Goal: Task Accomplishment & Management: Use online tool/utility

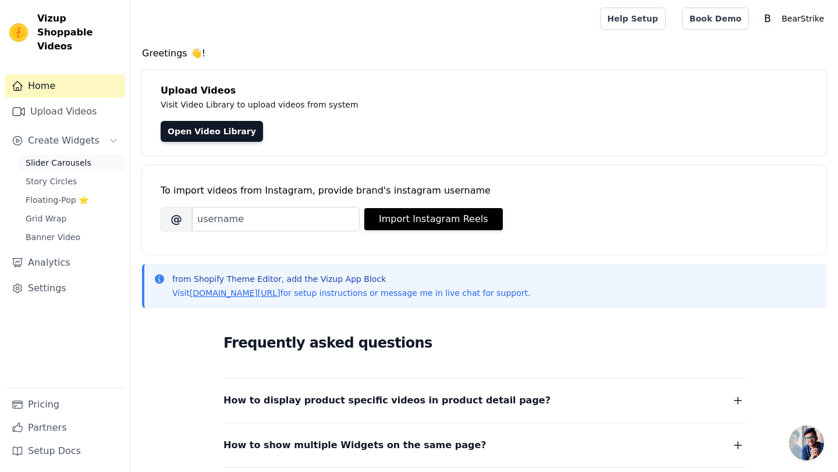
click at [52, 157] on span "Slider Carousels" at bounding box center [59, 163] width 66 height 12
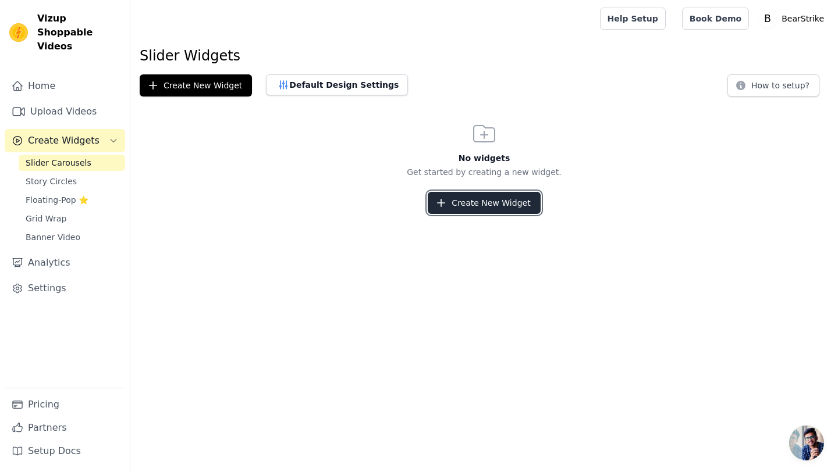
click at [500, 201] on button "Create New Widget" at bounding box center [484, 203] width 112 height 22
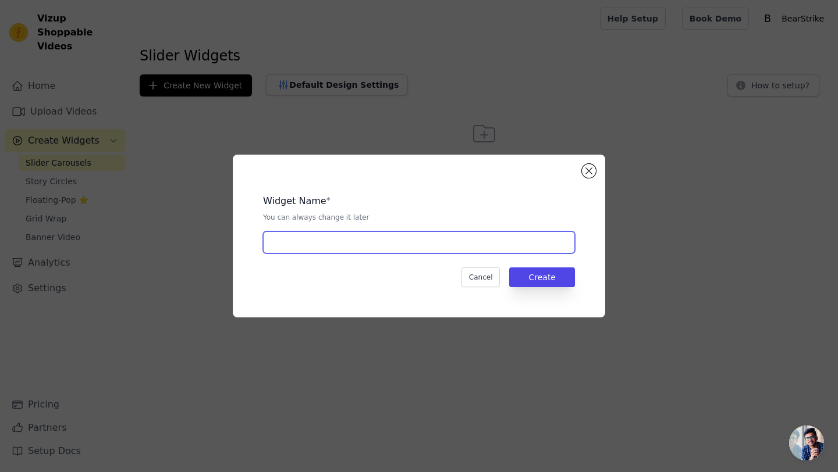
click at [452, 249] on input "text" at bounding box center [419, 243] width 312 height 22
type input "CAROUSEL"
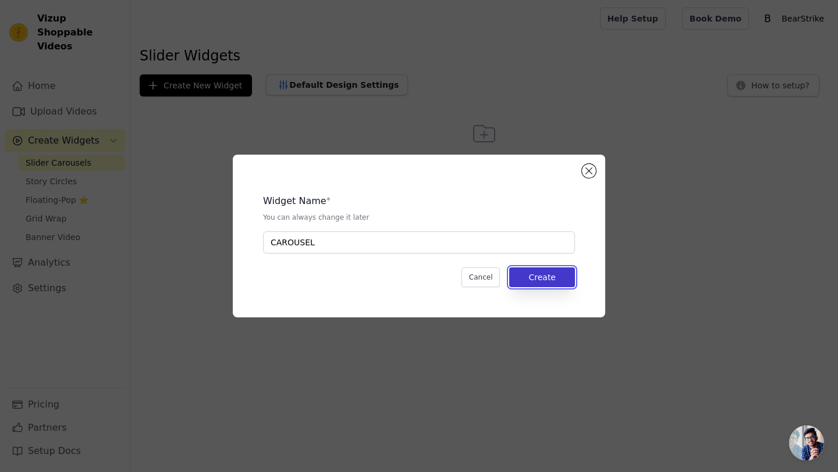
click at [569, 286] on button "Create" at bounding box center [542, 278] width 66 height 20
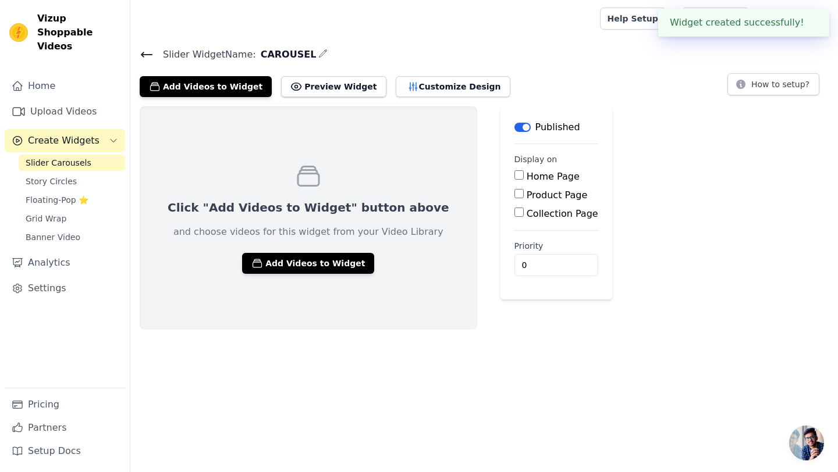
click at [312, 323] on div "Click "Add Videos to Widget" button above and choose videos for this widget fro…" at bounding box center [308, 217] width 337 height 223
click at [303, 267] on button "Add Videos to Widget" at bounding box center [308, 263] width 132 height 21
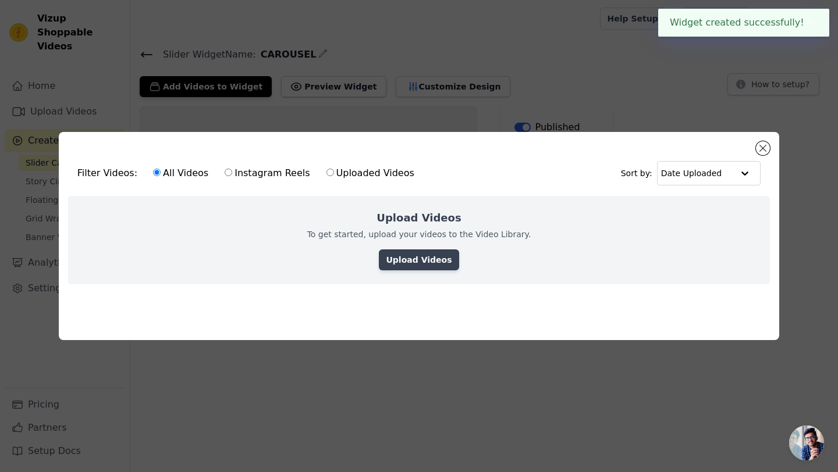
click at [393, 265] on link "Upload Videos" at bounding box center [419, 260] width 80 height 21
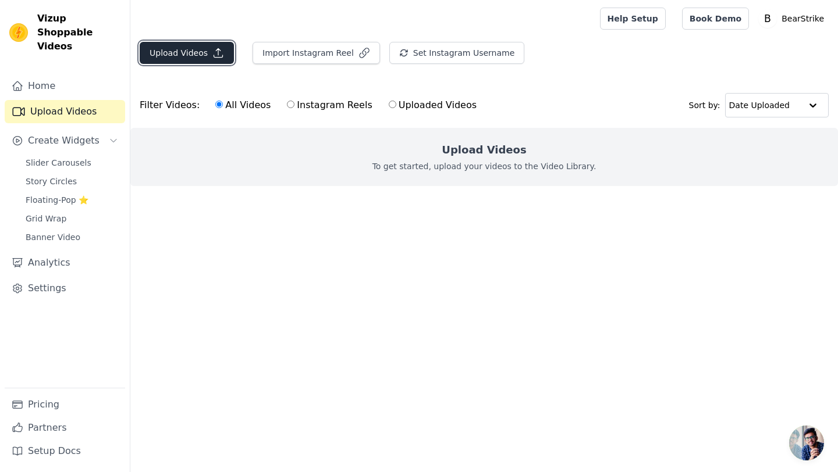
click at [186, 51] on button "Upload Videos" at bounding box center [187, 53] width 94 height 22
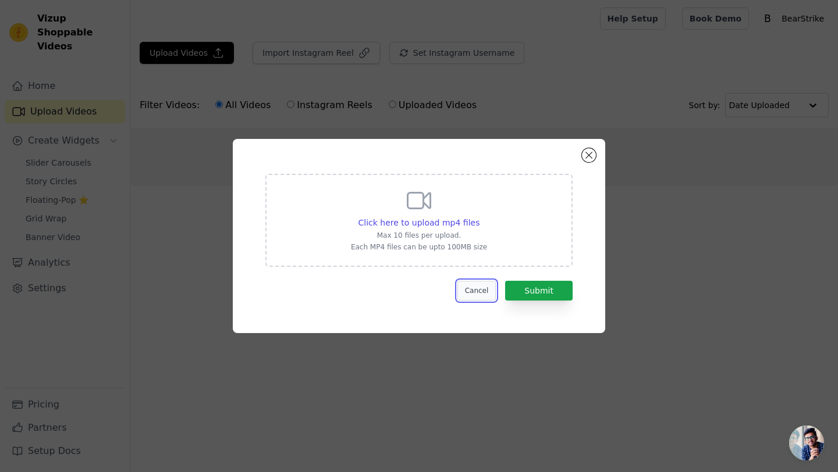
click at [482, 293] on button "Cancel" at bounding box center [476, 291] width 39 height 20
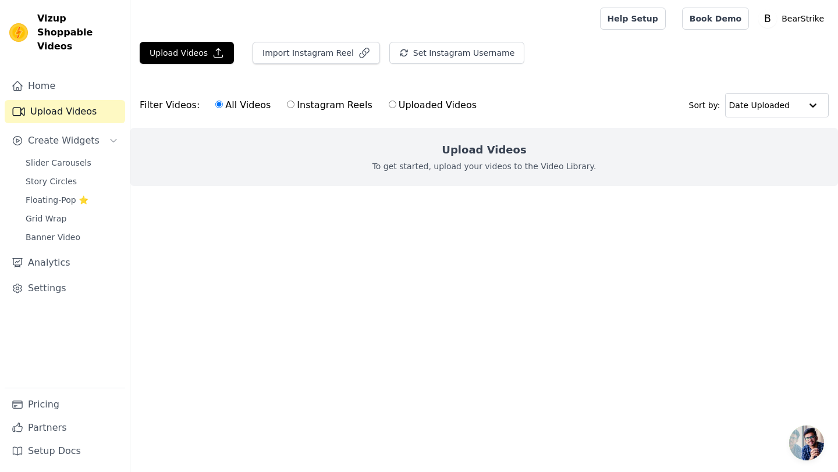
click at [299, 106] on label "Instagram Reels" at bounding box center [329, 105] width 86 height 15
click at [294, 106] on input "Instagram Reels" at bounding box center [291, 105] width 8 height 8
radio input "true"
click at [410, 104] on label "Uploaded Videos" at bounding box center [432, 105] width 89 height 15
click at [396, 104] on input "Uploaded Videos" at bounding box center [393, 105] width 8 height 8
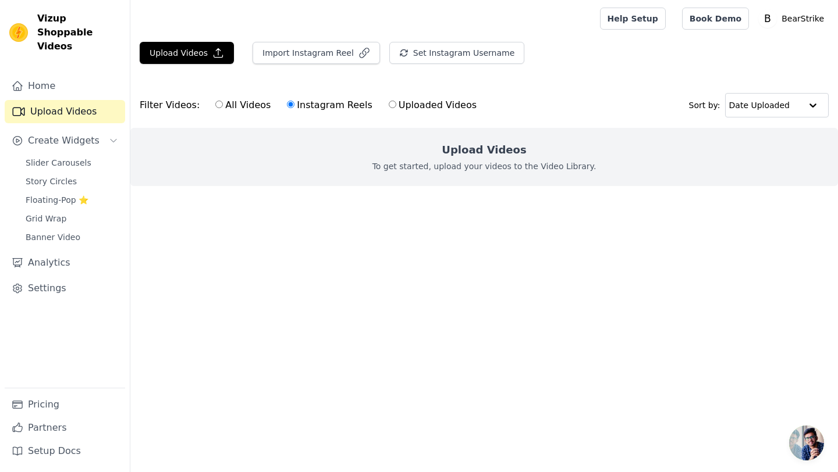
radio input "true"
click at [49, 232] on span "Banner Video" at bounding box center [53, 238] width 55 height 12
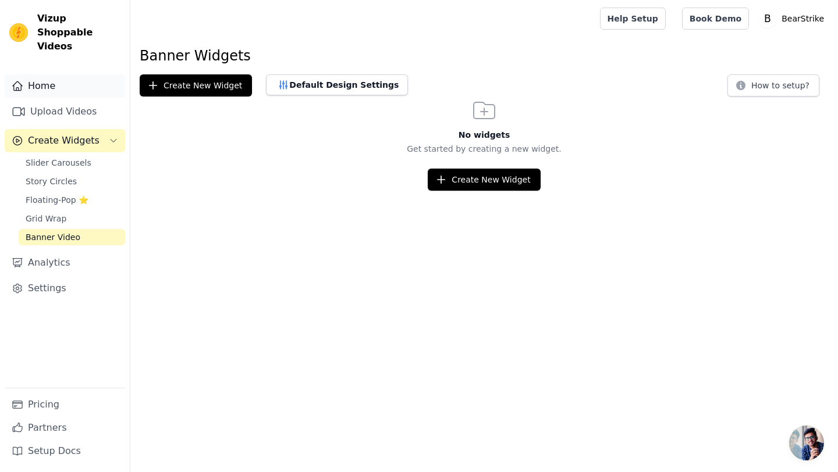
click at [69, 74] on link "Home" at bounding box center [65, 85] width 120 height 23
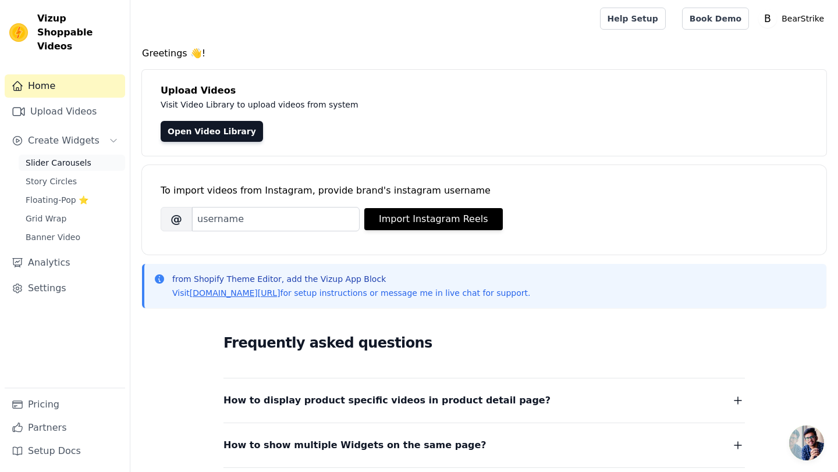
click at [72, 157] on span "Slider Carousels" at bounding box center [59, 163] width 66 height 12
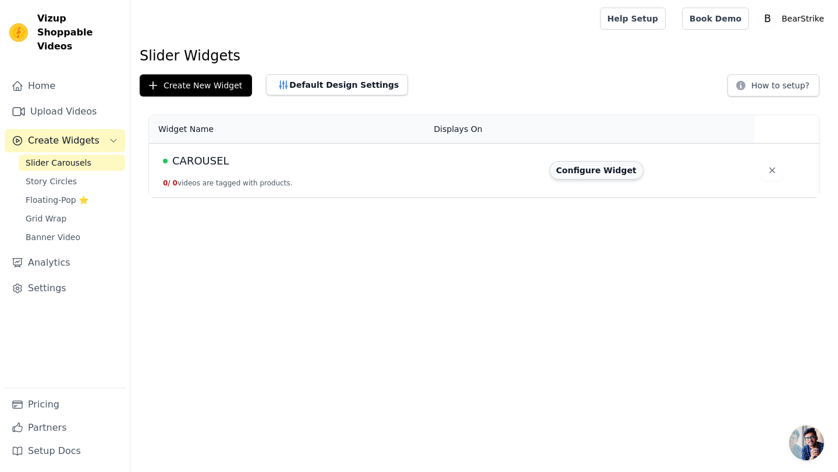
click at [595, 172] on button "Configure Widget" at bounding box center [596, 170] width 94 height 19
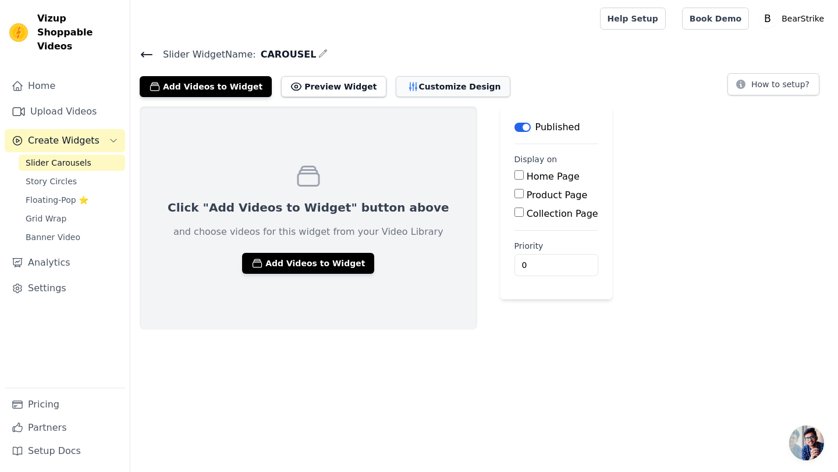
click at [405, 91] on button "Customize Design" at bounding box center [453, 86] width 115 height 21
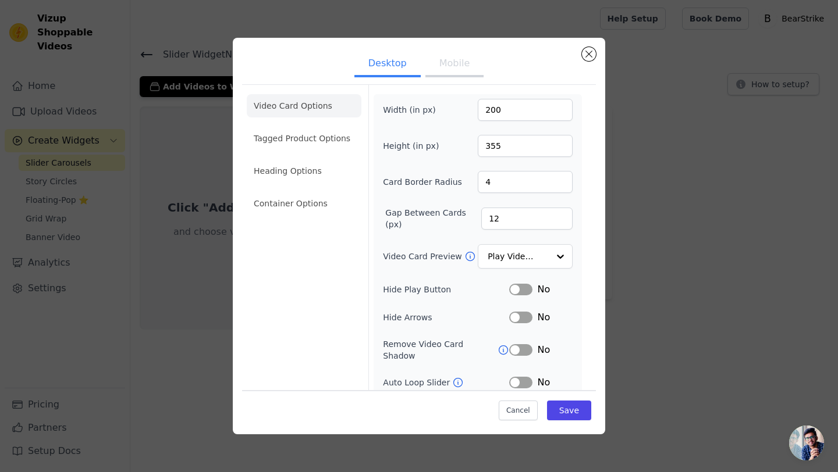
scroll to position [55, 0]
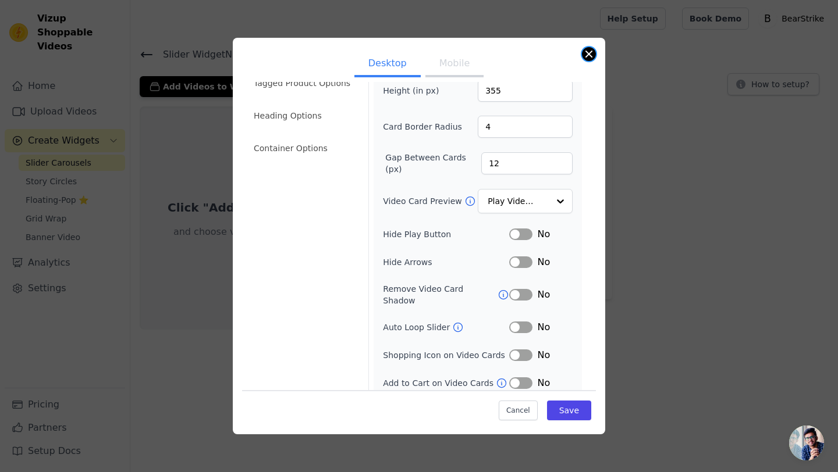
click at [591, 56] on button "Close modal" at bounding box center [589, 54] width 14 height 14
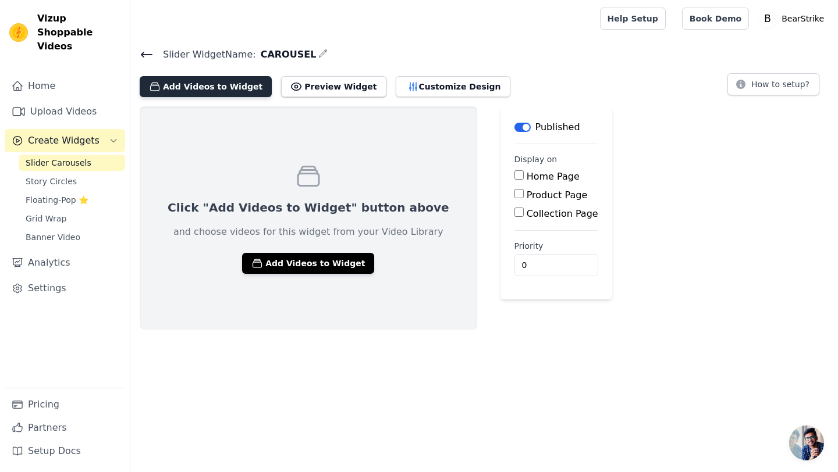
click at [218, 86] on button "Add Videos to Widget" at bounding box center [206, 86] width 132 height 21
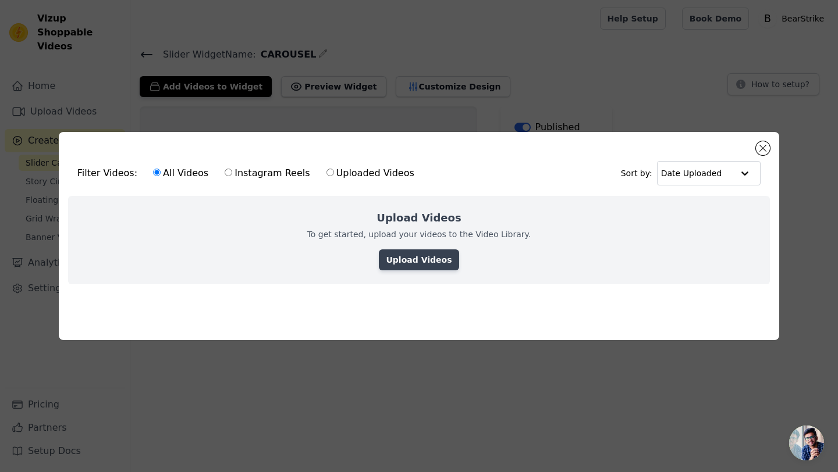
click at [425, 260] on link "Upload Videos" at bounding box center [419, 260] width 80 height 21
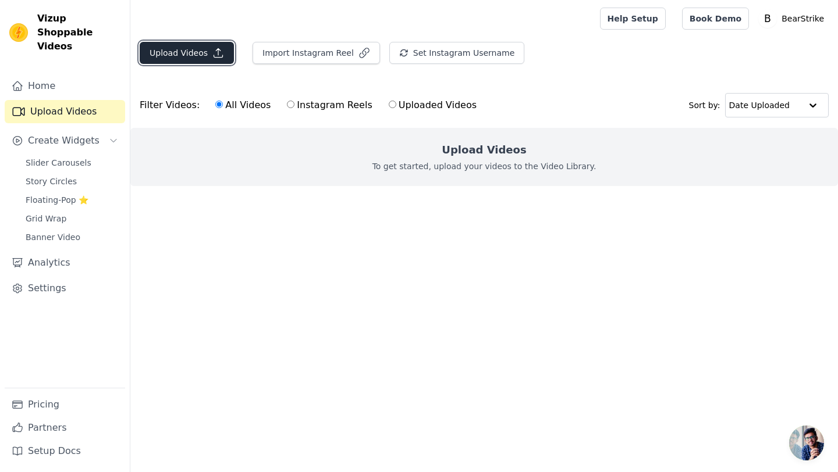
click at [215, 52] on icon "button" at bounding box center [218, 53] width 12 height 12
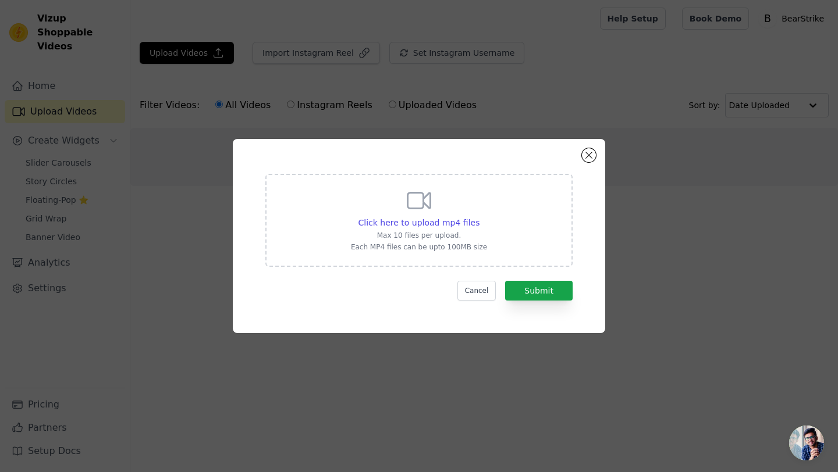
click at [431, 209] on icon at bounding box center [419, 201] width 28 height 28
click at [479, 216] on input "Click here to upload mp4 files Max 10 files per upload. Each MP4 files can be u…" at bounding box center [479, 216] width 1 height 1
click at [442, 226] on span "Click here to upload mp4 files" at bounding box center [419, 222] width 122 height 9
click at [479, 217] on input "Click here to upload mp4 files Max 10 files per upload. Each MP4 files can be u…" at bounding box center [479, 216] width 1 height 1
type input "C:\fakepath\snaptik_7457135815840255265.mp4"
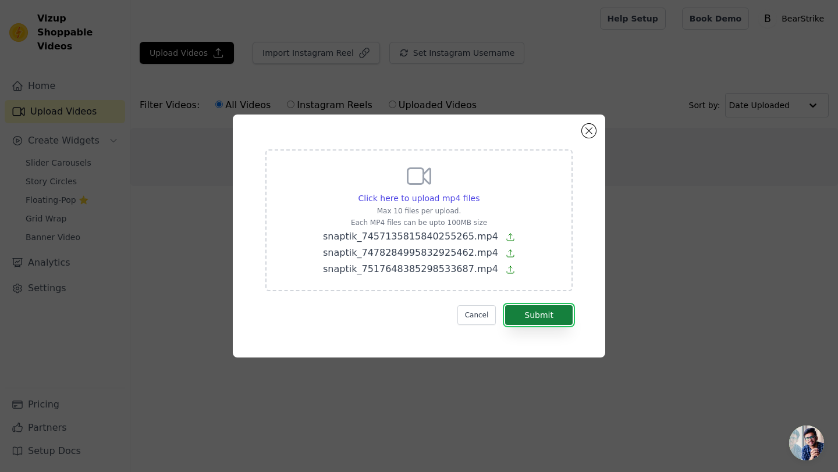
click at [524, 323] on button "Submit" at bounding box center [538, 315] width 67 height 20
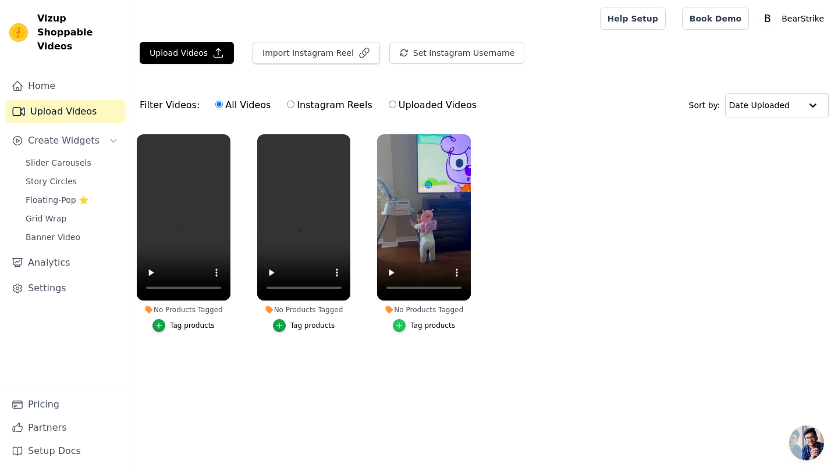
click at [397, 329] on icon "button" at bounding box center [399, 326] width 8 height 8
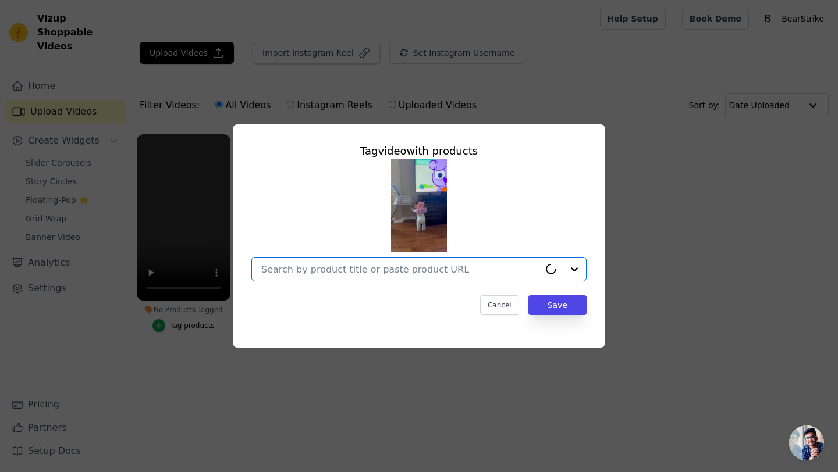
click at [437, 271] on input "No Products Tagged Tag video with products Option undefined, selected. Select i…" at bounding box center [400, 269] width 278 height 11
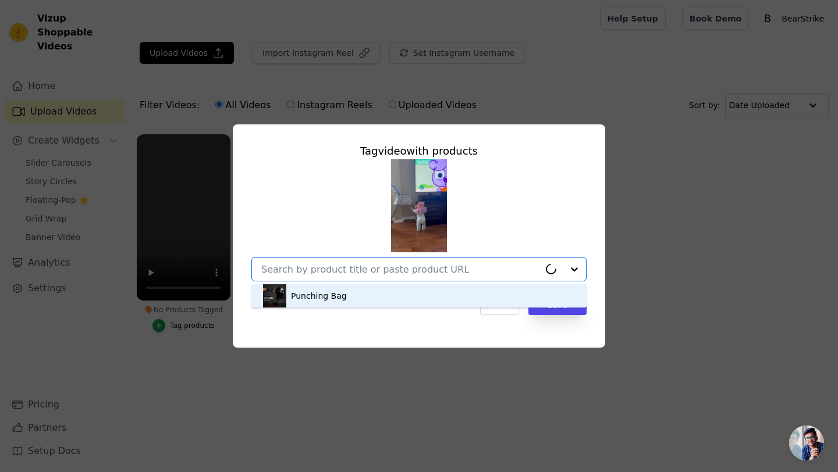
click at [417, 299] on div "Punching Bag" at bounding box center [419, 296] width 312 height 23
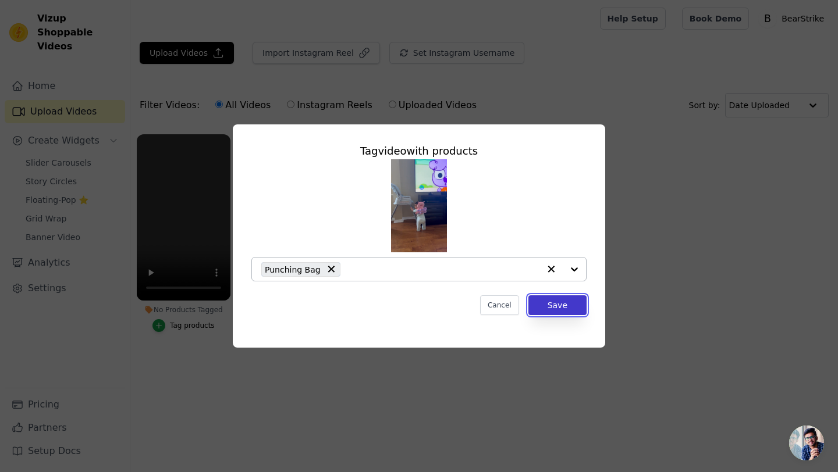
click at [578, 305] on button "Save" at bounding box center [557, 306] width 58 height 20
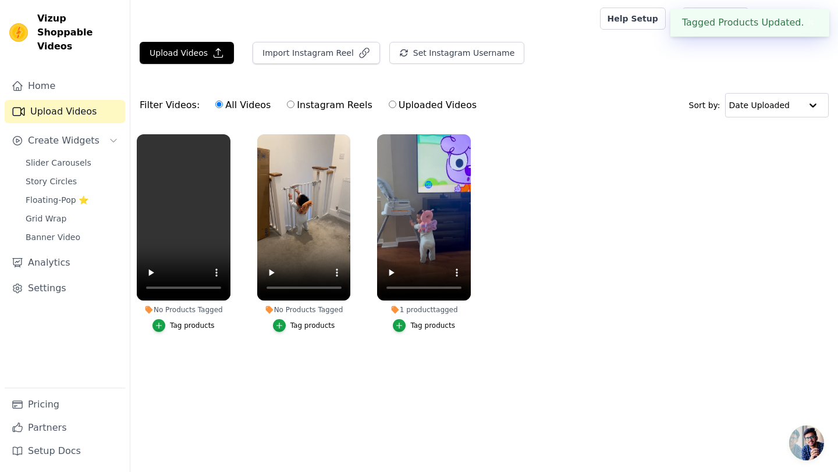
click at [315, 325] on div "Tag products" at bounding box center [312, 325] width 45 height 9
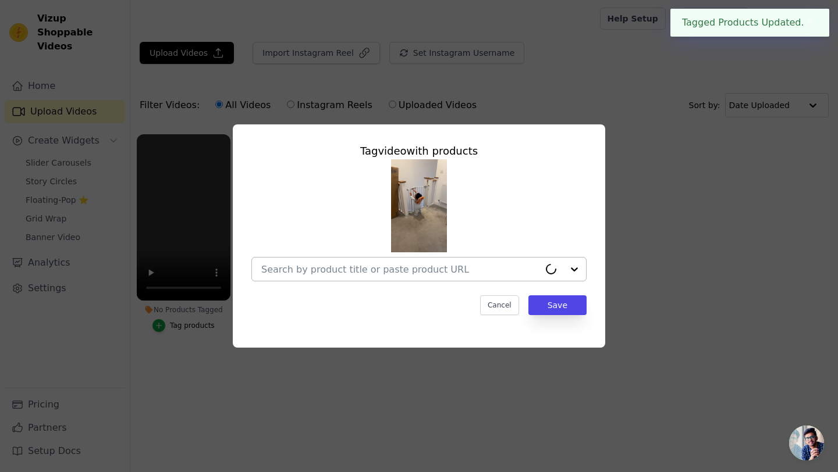
click at [508, 264] on input "No Products Tagged Tag video with products Cancel Save Tag products" at bounding box center [400, 269] width 278 height 11
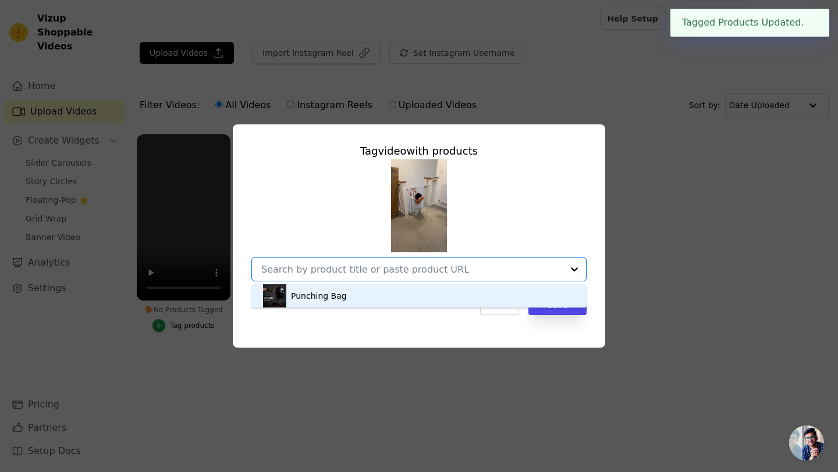
click at [481, 297] on div "Punching Bag" at bounding box center [419, 296] width 312 height 23
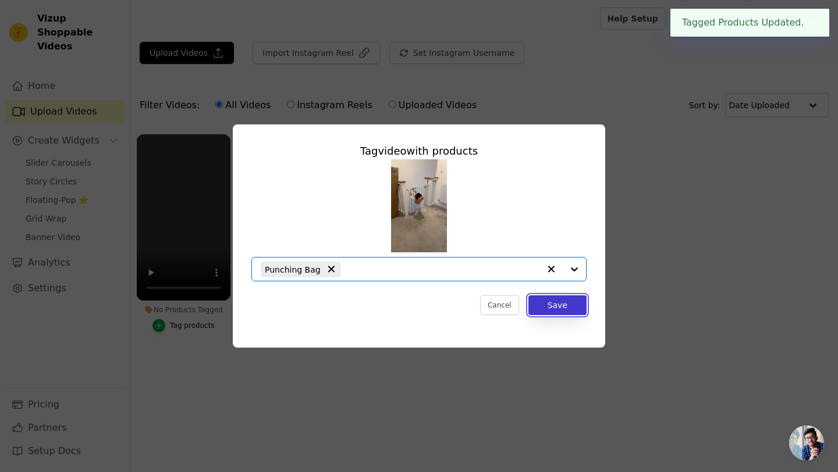
click at [548, 312] on button "Save" at bounding box center [557, 306] width 58 height 20
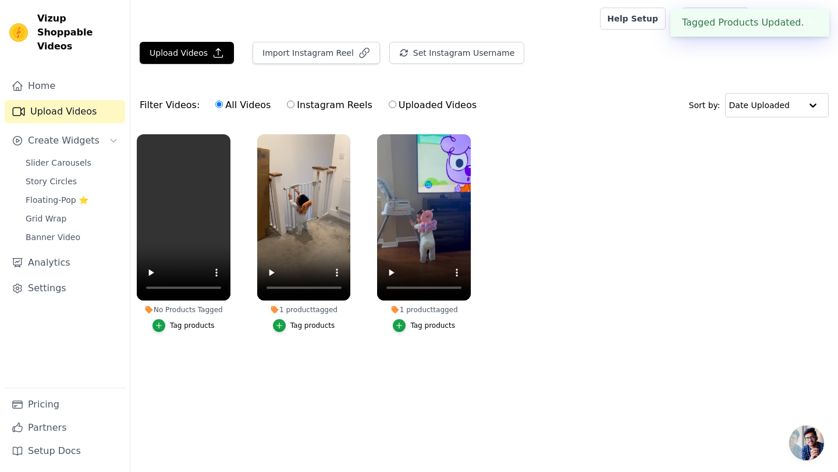
click at [187, 323] on div "Tag products" at bounding box center [192, 325] width 45 height 9
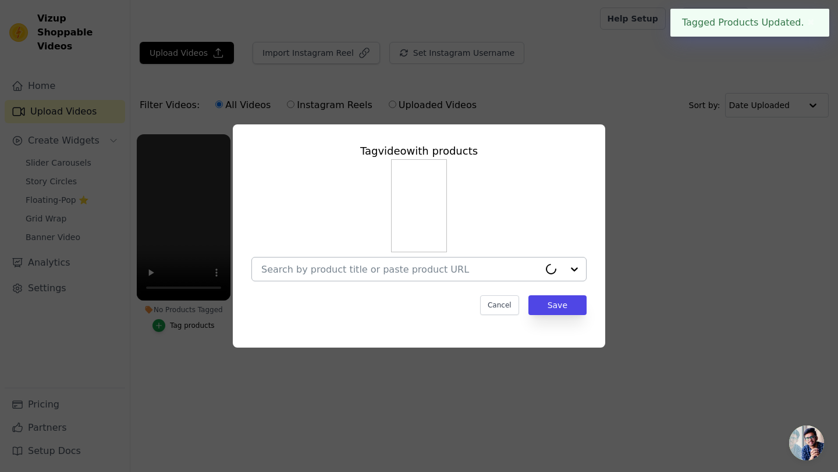
click at [369, 272] on input "No Products Tagged Tag video with products Cancel Save Tag products" at bounding box center [400, 269] width 278 height 11
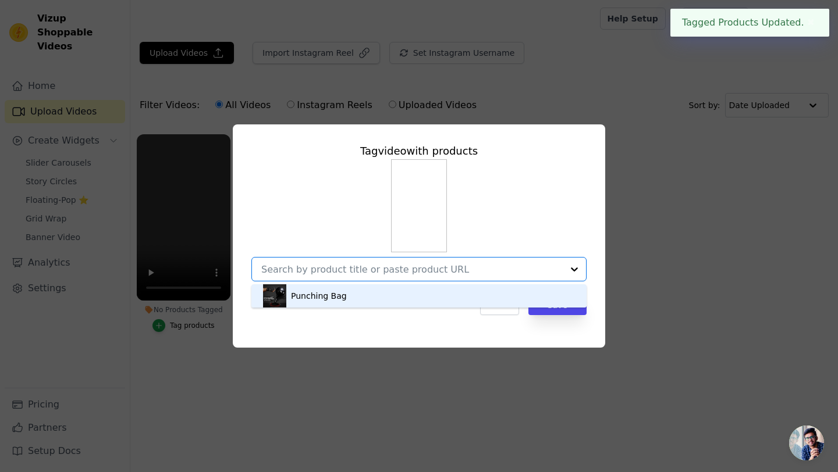
click at [367, 296] on div "Punching Bag" at bounding box center [419, 296] width 312 height 23
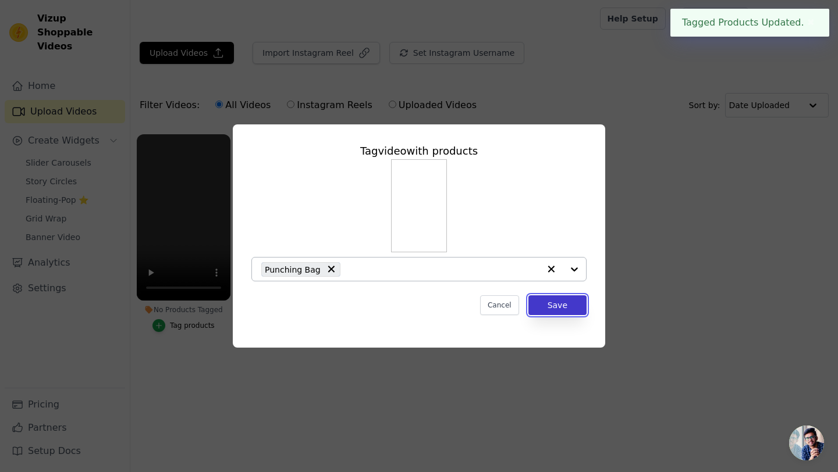
click at [558, 308] on button "Save" at bounding box center [557, 306] width 58 height 20
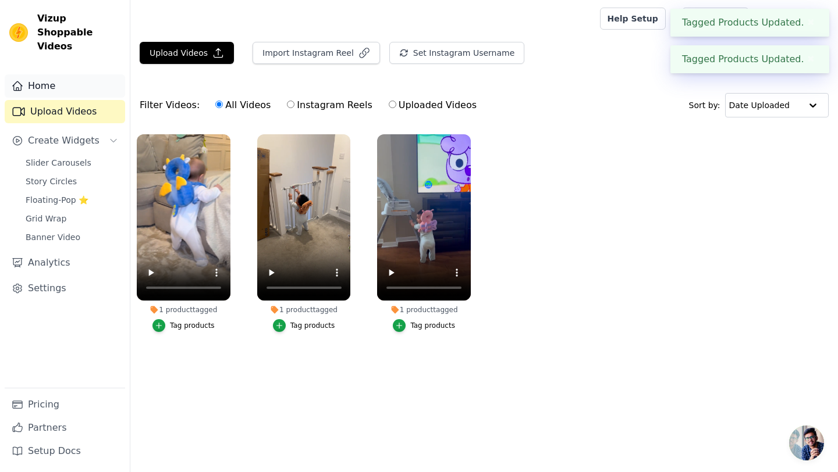
click at [63, 76] on link "Home" at bounding box center [65, 85] width 120 height 23
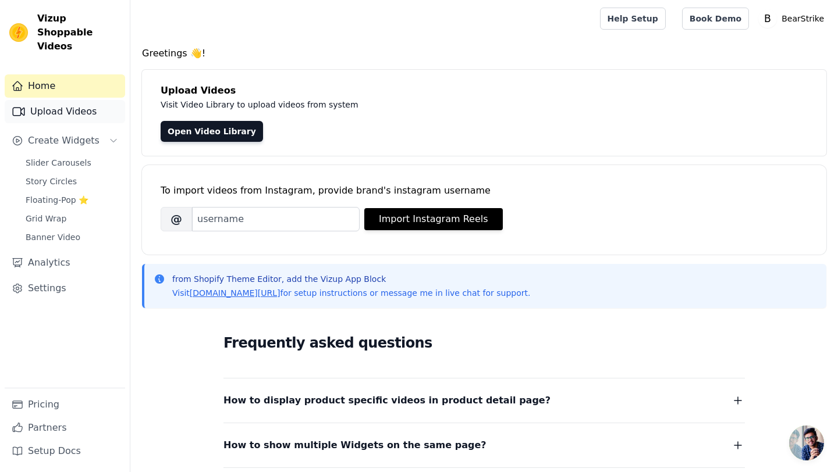
click at [82, 100] on link "Upload Videos" at bounding box center [65, 111] width 120 height 23
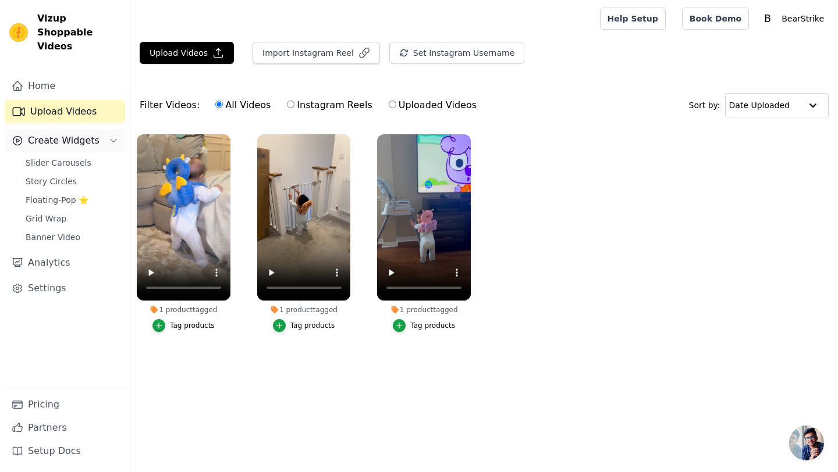
click at [71, 134] on span "Create Widgets" at bounding box center [64, 141] width 72 height 14
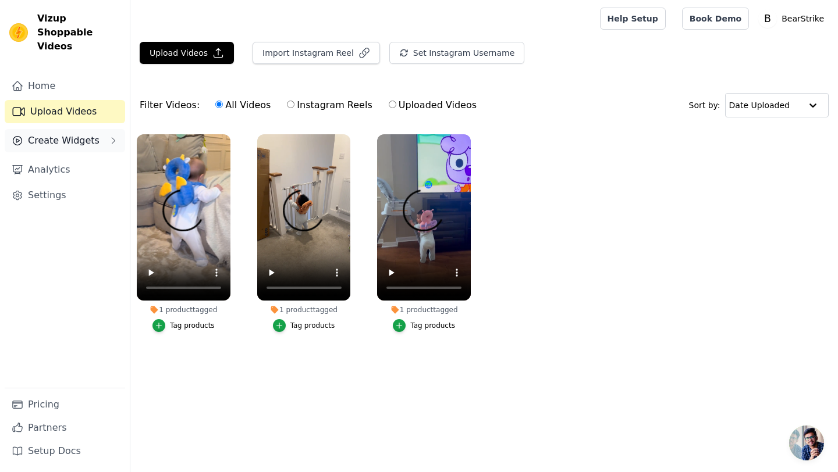
click at [64, 134] on span "Create Widgets" at bounding box center [64, 141] width 72 height 14
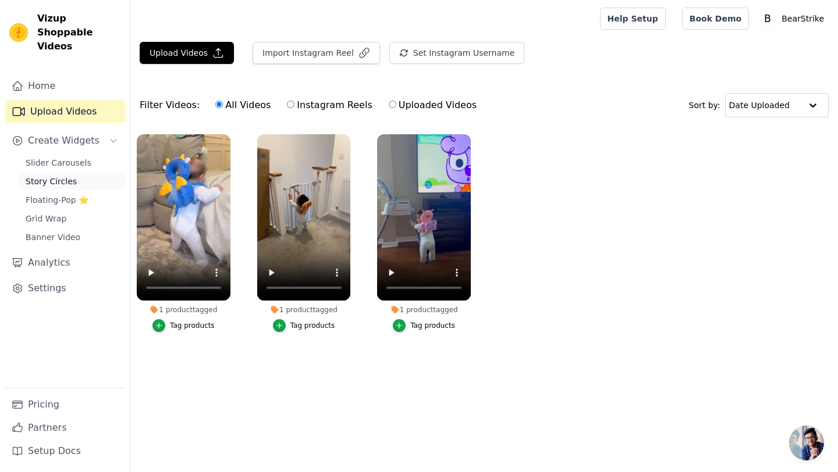
click at [65, 176] on span "Story Circles" at bounding box center [51, 182] width 51 height 12
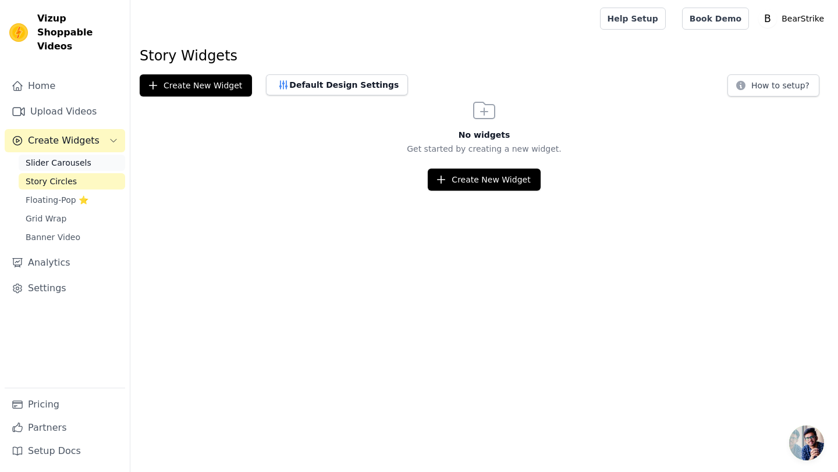
click at [51, 157] on span "Slider Carousels" at bounding box center [59, 163] width 66 height 12
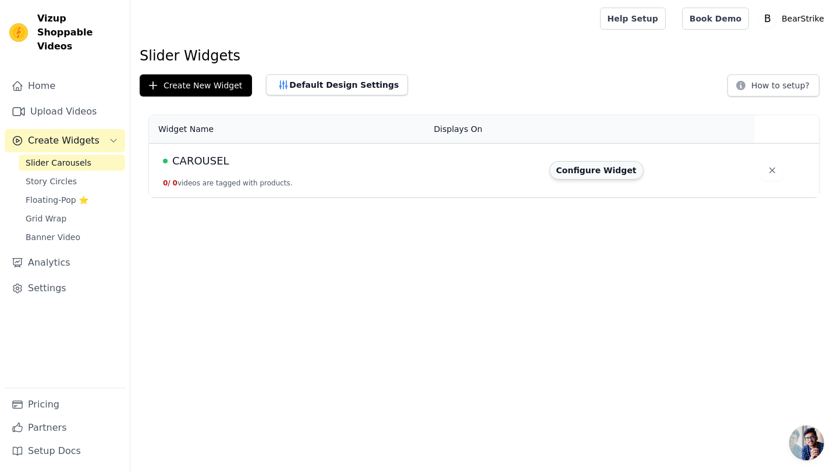
click at [589, 173] on button "Configure Widget" at bounding box center [596, 170] width 94 height 19
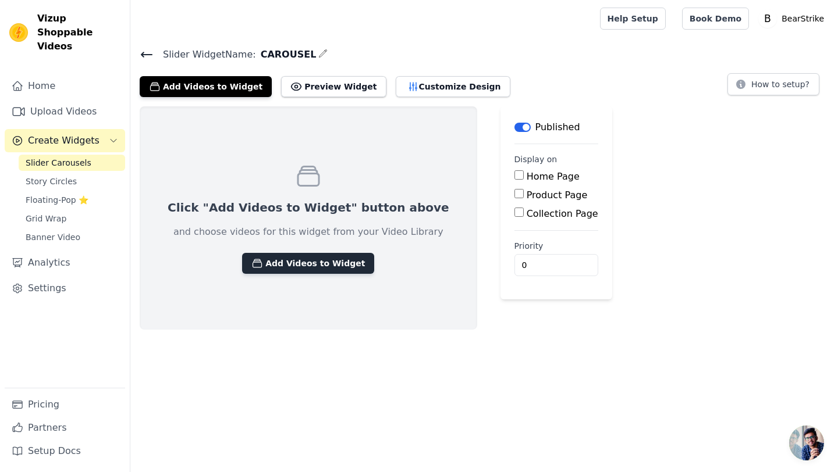
click at [278, 266] on button "Add Videos to Widget" at bounding box center [308, 263] width 132 height 21
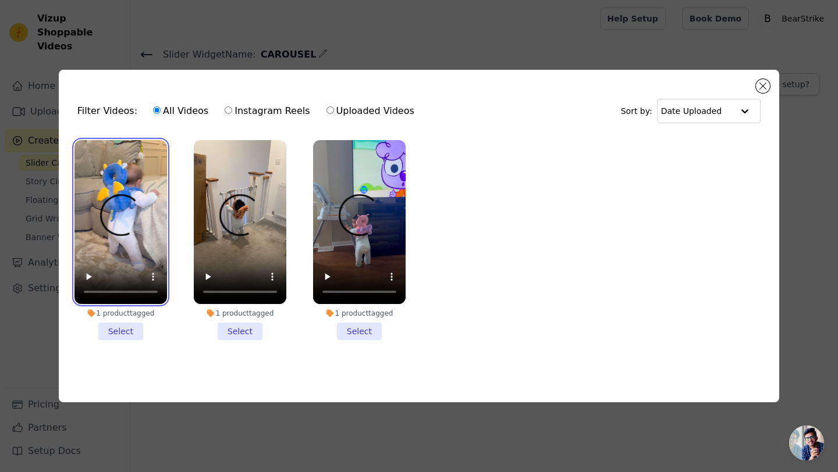
click at [111, 221] on video at bounding box center [120, 222] width 93 height 165
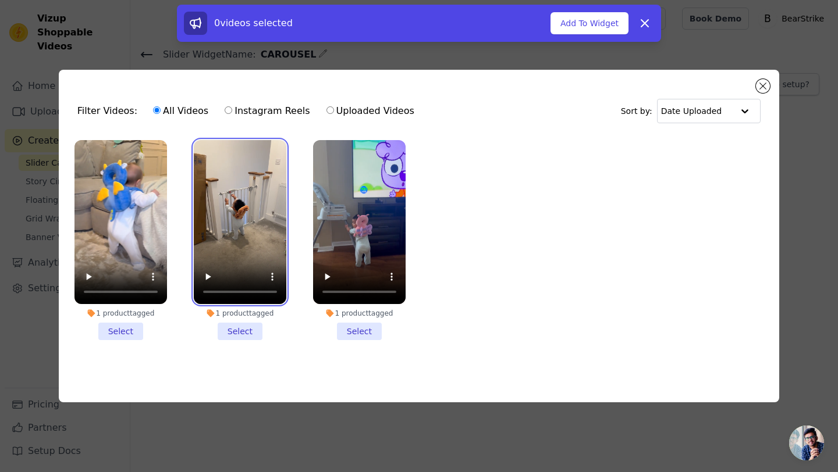
click at [246, 225] on video at bounding box center [240, 222] width 93 height 165
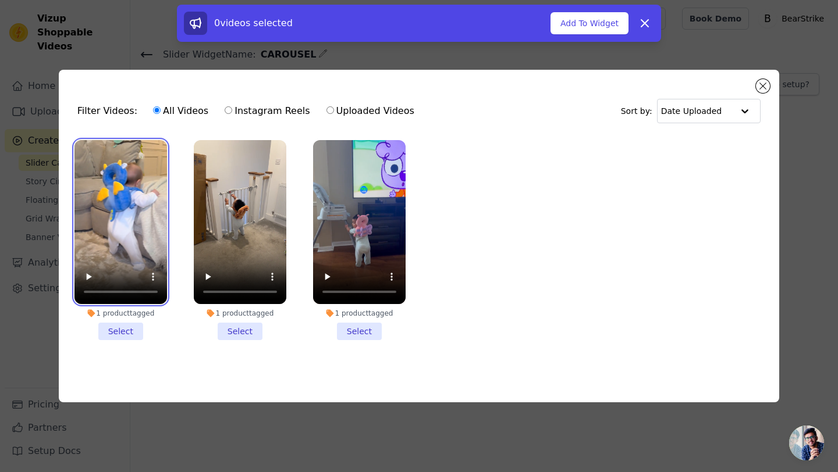
click at [122, 186] on video at bounding box center [120, 222] width 93 height 165
click at [122, 335] on li "1 product tagged Select" at bounding box center [120, 240] width 93 height 201
click at [0, 0] on input "1 product tagged Select" at bounding box center [0, 0] width 0 height 0
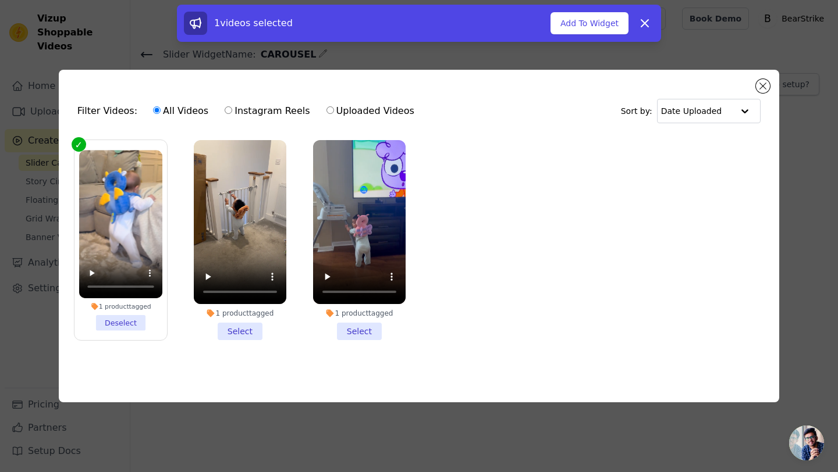
click at [243, 335] on li "1 product tagged Select" at bounding box center [240, 240] width 93 height 201
click at [0, 0] on input "1 product tagged Select" at bounding box center [0, 0] width 0 height 0
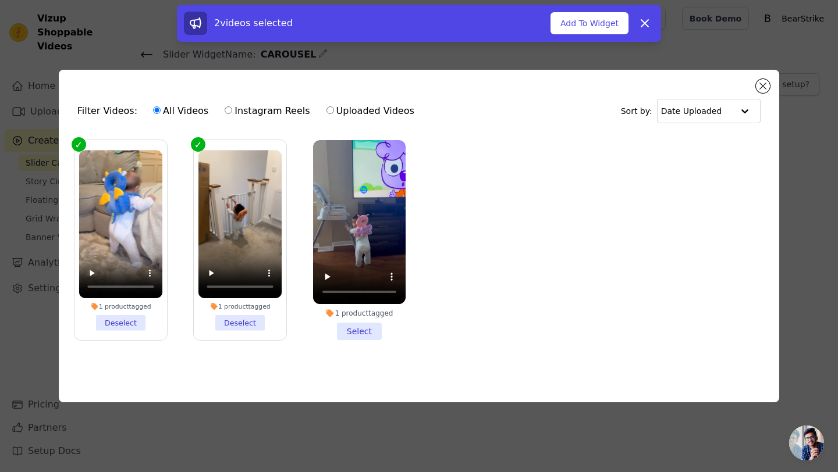
click at [347, 332] on li "1 product tagged Select" at bounding box center [359, 240] width 93 height 201
click at [0, 0] on input "1 product tagged Select" at bounding box center [0, 0] width 0 height 0
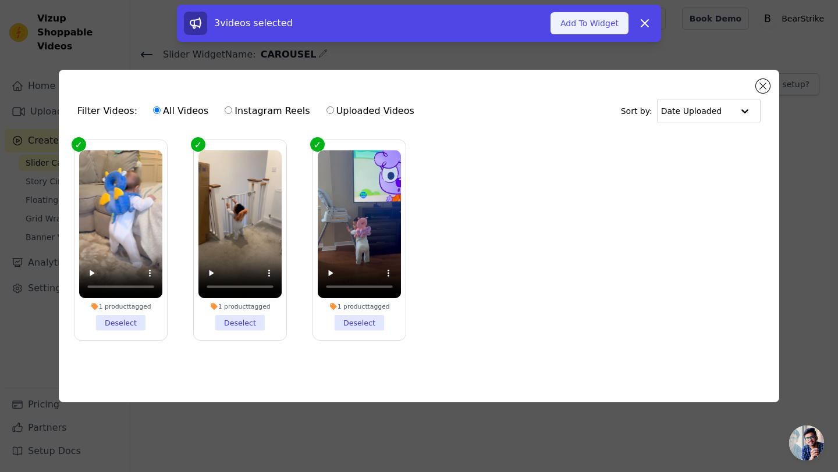
click at [595, 25] on button "Add To Widget" at bounding box center [589, 23] width 78 height 22
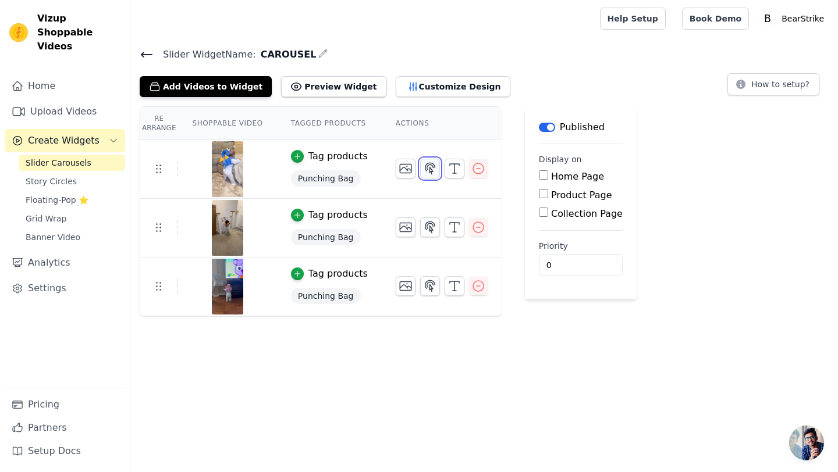
click at [434, 170] on button "button" at bounding box center [430, 169] width 20 height 20
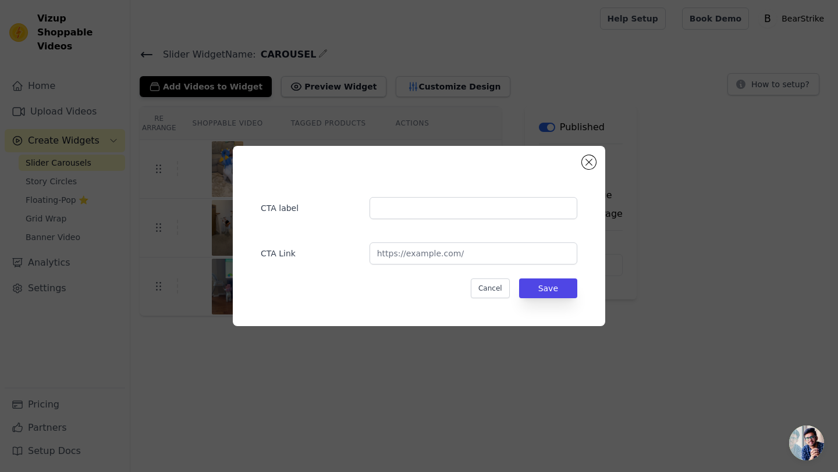
click at [418, 265] on div "CTA label CTA Link Cancel Save" at bounding box center [418, 236] width 335 height 143
click at [420, 260] on input "url" at bounding box center [473, 254] width 208 height 22
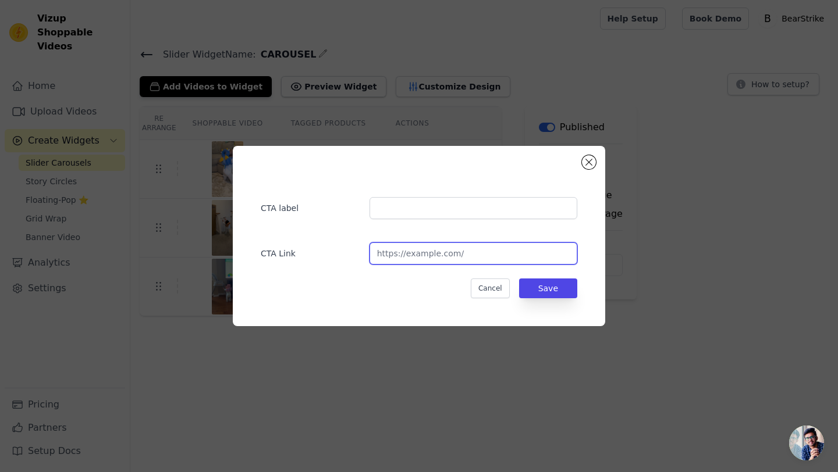
paste input "https://www.bear-strike.com/products/punching-bag?_ab=0&key=1759141942467"
type input "https://www.bear-strike.com/products/punching-bag?_ab=0&key=1759141942467"
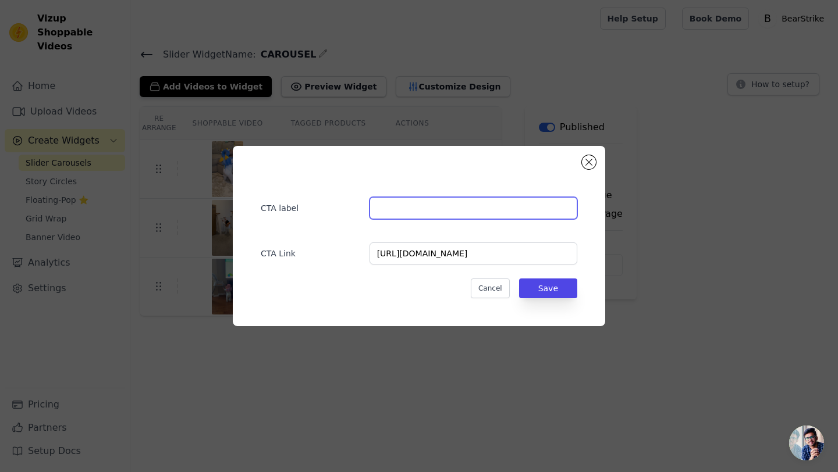
scroll to position [0, 0]
click at [420, 213] on input "text" at bounding box center [473, 208] width 208 height 22
type input "BUY NOW"
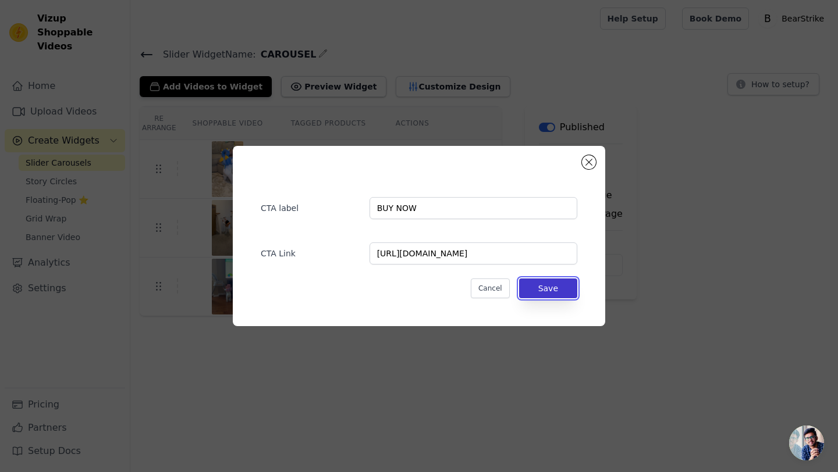
click at [555, 292] on button "Save" at bounding box center [548, 289] width 58 height 20
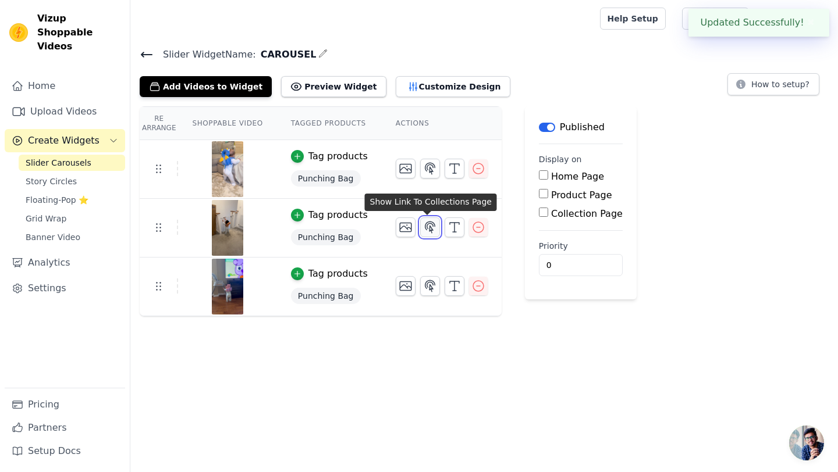
click at [431, 229] on icon "button" at bounding box center [430, 228] width 14 height 14
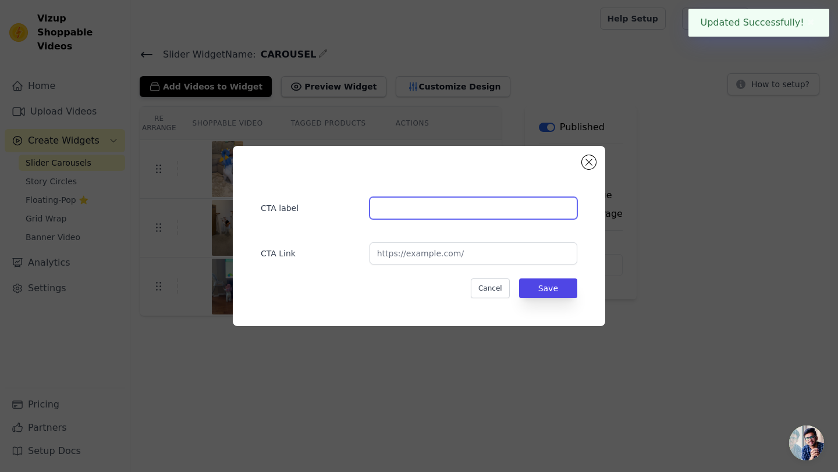
click at [452, 211] on input "text" at bounding box center [473, 208] width 208 height 22
click at [452, 269] on div "CTA label CTA Link Cancel Save" at bounding box center [418, 236] width 335 height 143
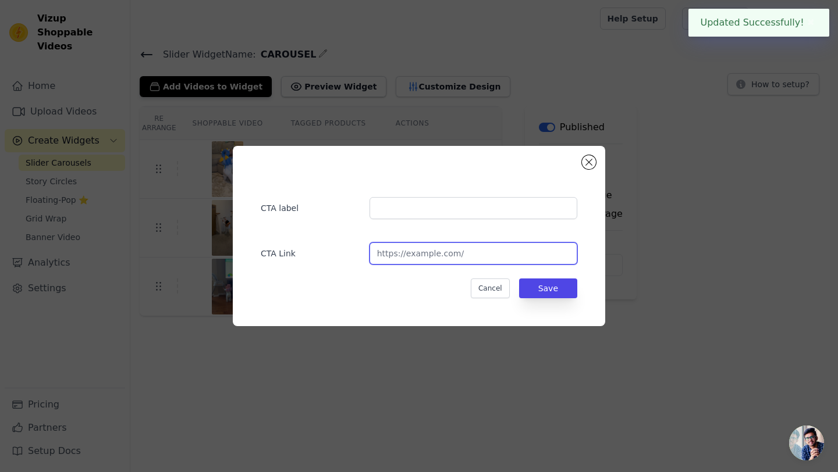
click at [452, 257] on input "url" at bounding box center [473, 254] width 208 height 22
paste input "https://www.bear-strike.com/products/punching-bag?_ab=0&key=1759141942467"
type input "https://www.bear-strike.com/products/punching-bag?_ab=0&key=1759141942467"
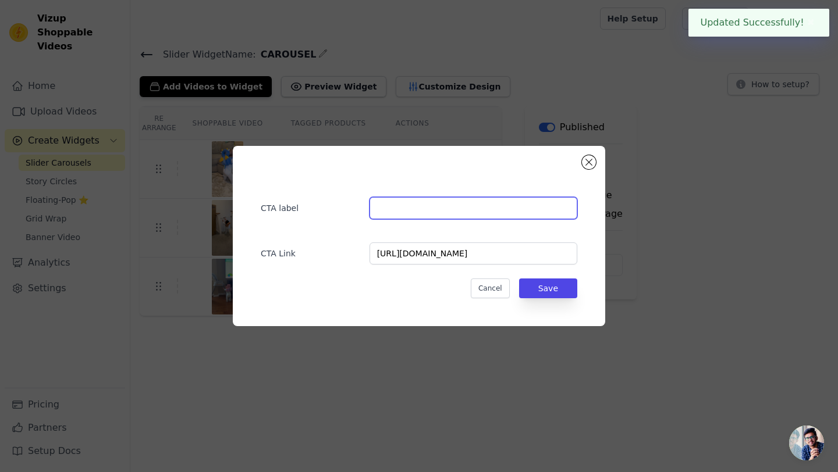
scroll to position [0, 0]
click at [434, 207] on input "text" at bounding box center [473, 208] width 208 height 22
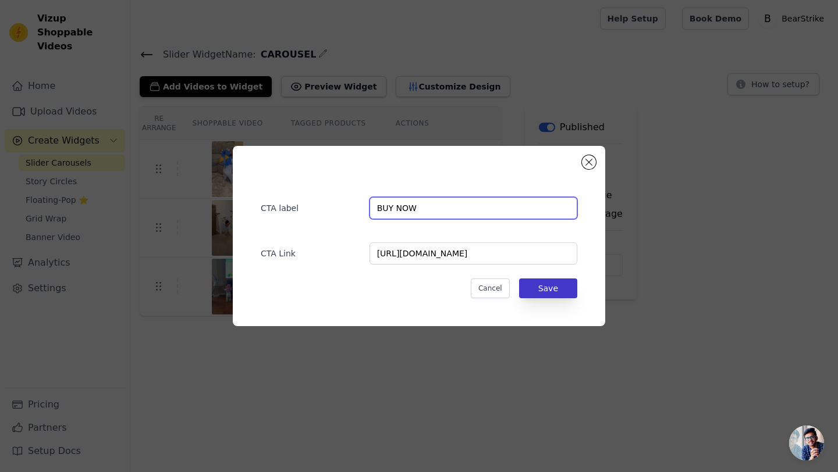
type input "BUY NOW"
click at [550, 294] on button "Save" at bounding box center [548, 289] width 58 height 20
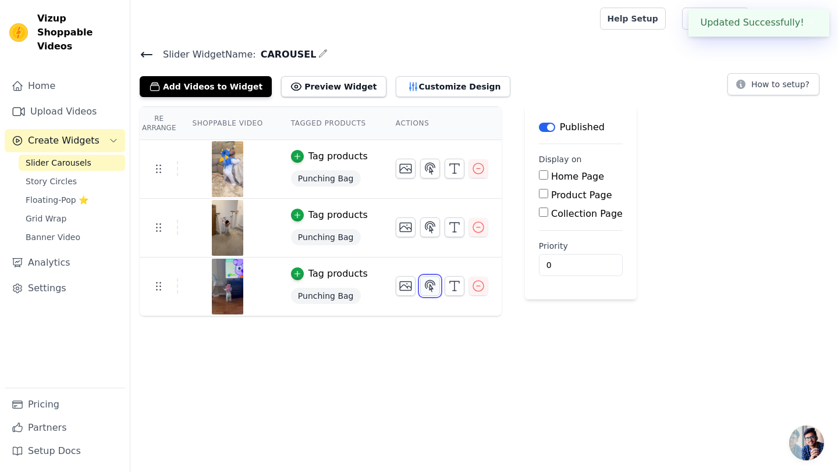
click at [426, 285] on icon "button" at bounding box center [430, 285] width 10 height 11
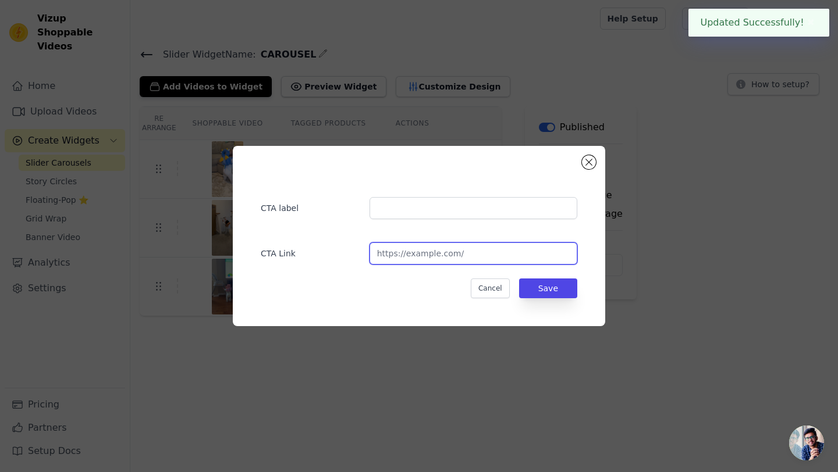
click at [443, 254] on input "url" at bounding box center [473, 254] width 208 height 22
paste input "https://www.bear-strike.com/products/punching-bag?_ab=0&key=1759141942467"
type input "https://www.bear-strike.com/products/punching-bag?_ab=0&key=1759141942467"
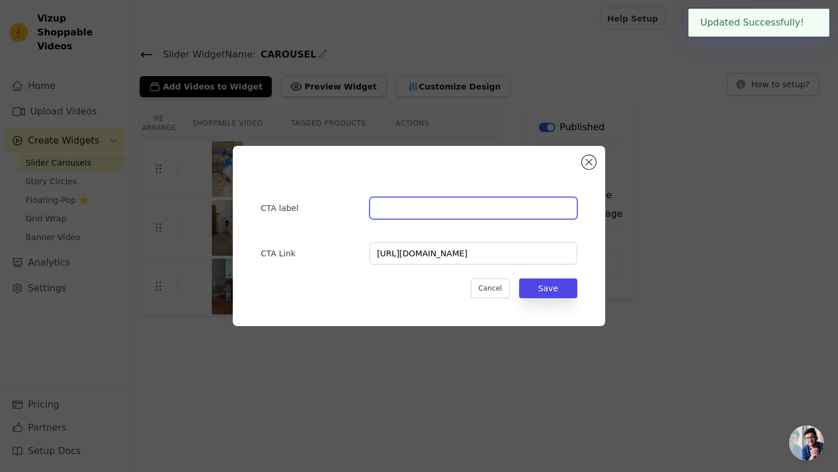
click at [442, 202] on input "text" at bounding box center [473, 208] width 208 height 22
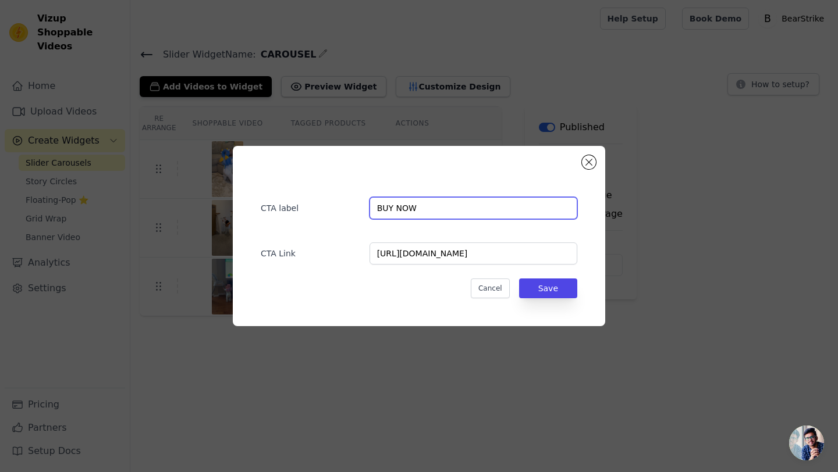
type input "BUY NOW"
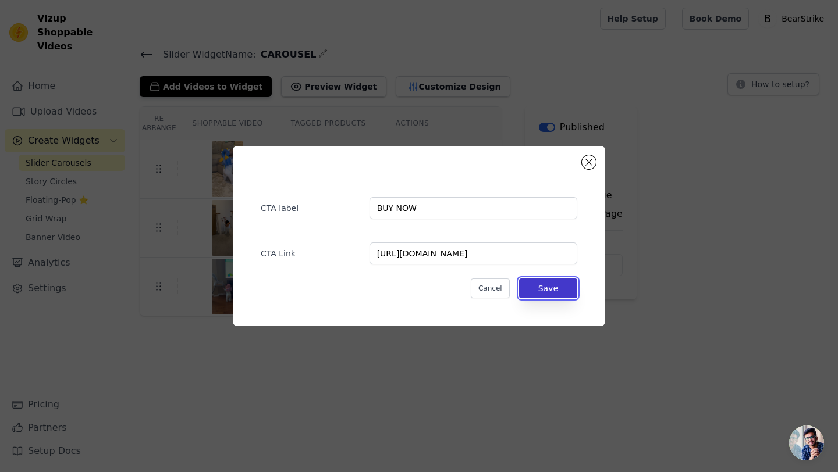
click at [556, 297] on button "Save" at bounding box center [548, 289] width 58 height 20
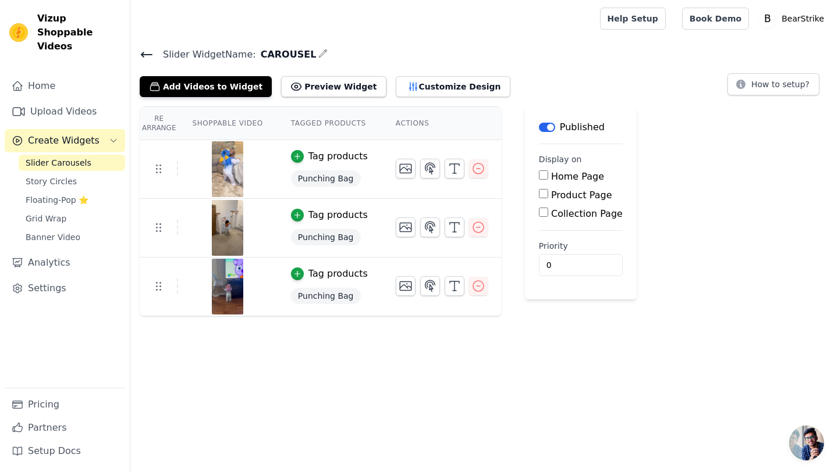
click at [481, 317] on html "Vizup Shoppable Videos Home Upload Videos Create Widgets Slider Carousels Story…" at bounding box center [419, 158] width 838 height 317
click at [332, 87] on button "Preview Widget" at bounding box center [333, 86] width 105 height 21
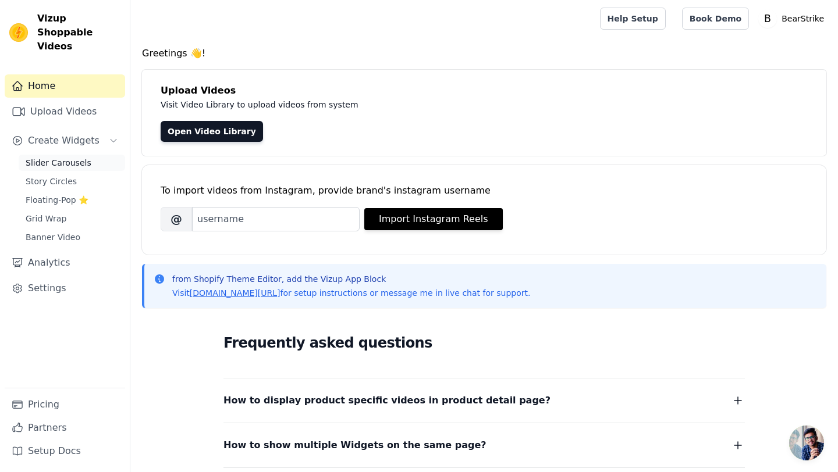
click at [61, 157] on span "Slider Carousels" at bounding box center [59, 163] width 66 height 12
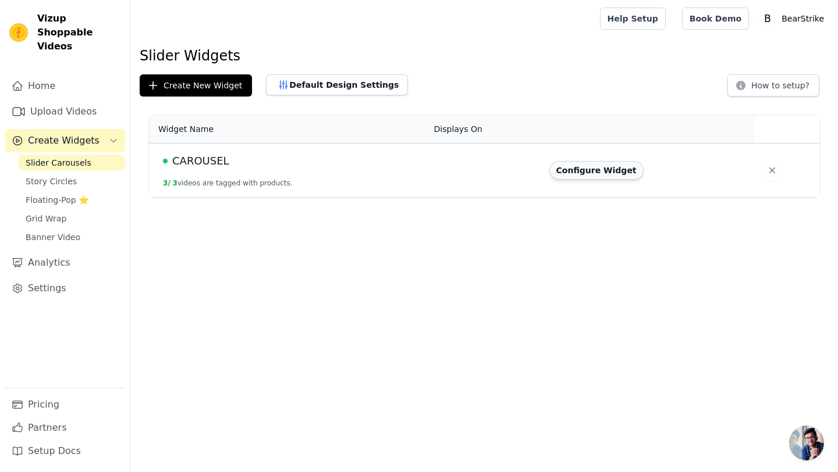
click at [588, 170] on button "Configure Widget" at bounding box center [596, 170] width 94 height 19
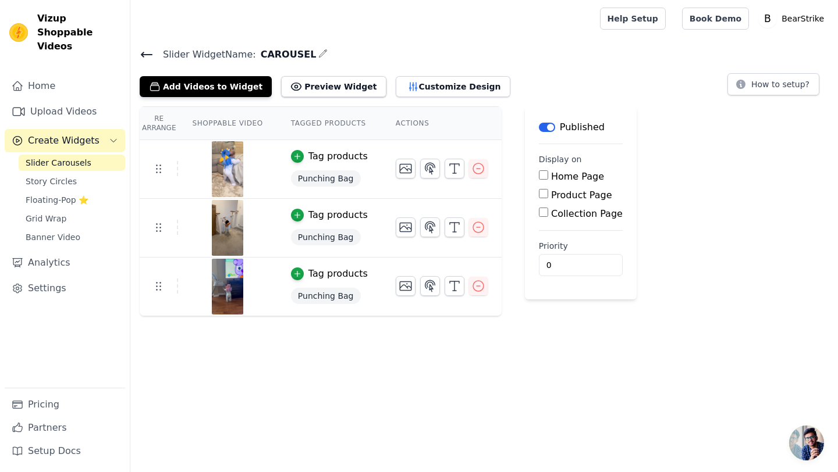
click at [588, 170] on div "Home Page" at bounding box center [581, 177] width 84 height 14
click at [539, 195] on input "Product Page" at bounding box center [543, 193] width 9 height 9
checkbox input "true"
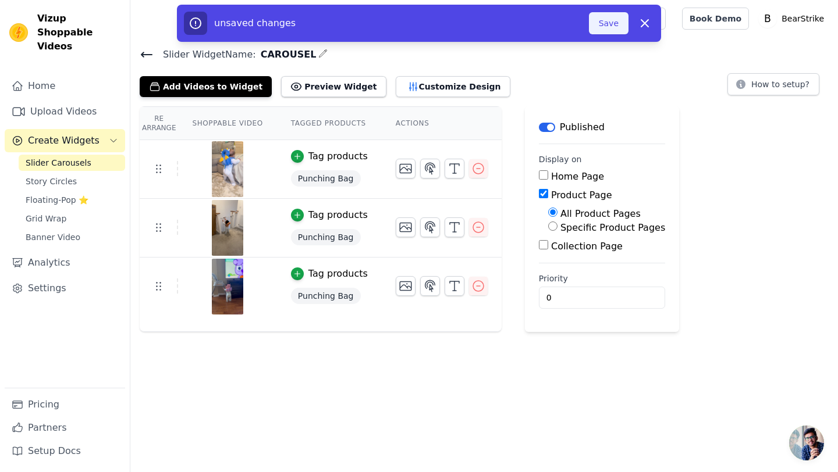
click at [612, 24] on button "Save" at bounding box center [609, 23] width 40 height 22
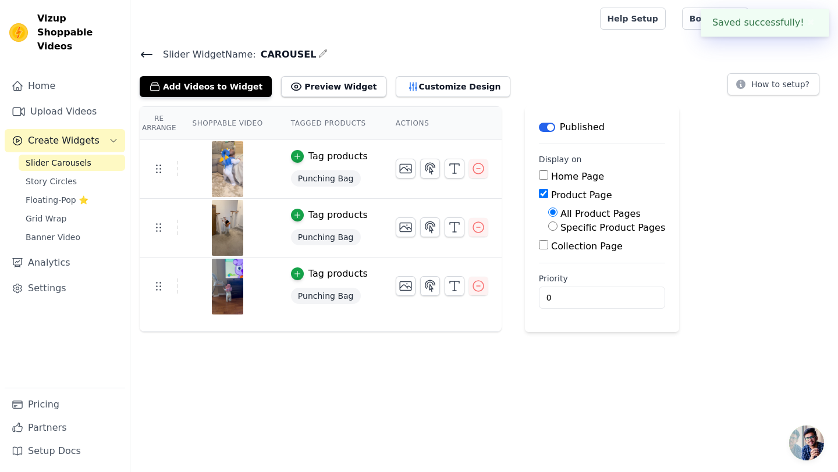
click at [586, 26] on div at bounding box center [363, 18] width 446 height 37
click at [571, 55] on h4 "Slider Widget Name: CAROUSEL" at bounding box center [484, 55] width 689 height 16
click at [458, 87] on button "Customize Design" at bounding box center [453, 86] width 115 height 21
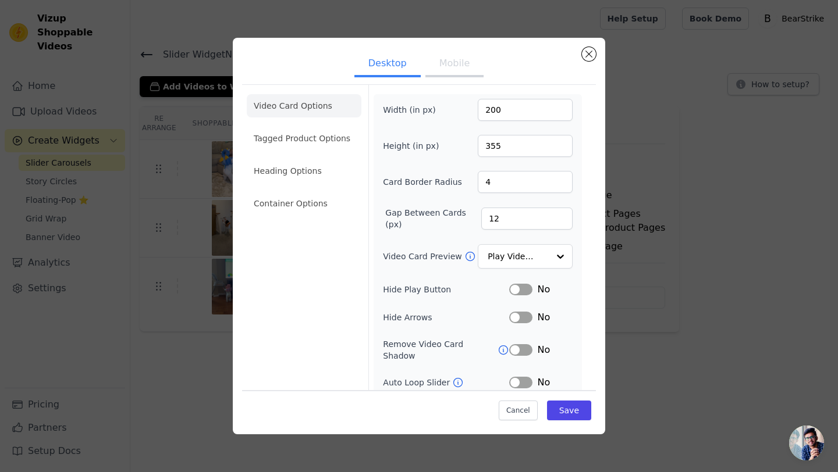
click at [443, 60] on button "Mobile" at bounding box center [454, 65] width 58 height 26
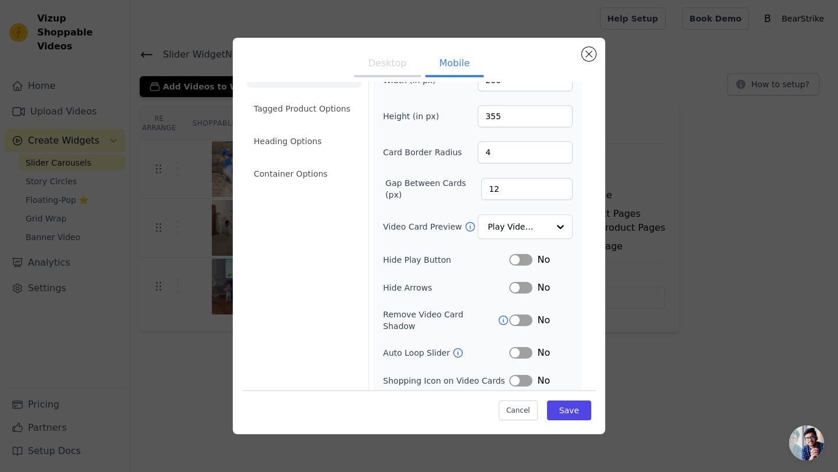
scroll to position [24, 0]
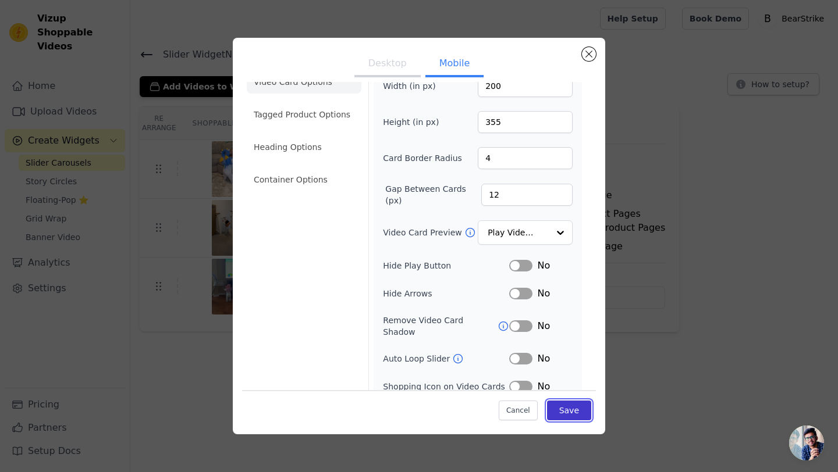
click at [573, 411] on button "Save" at bounding box center [569, 411] width 44 height 20
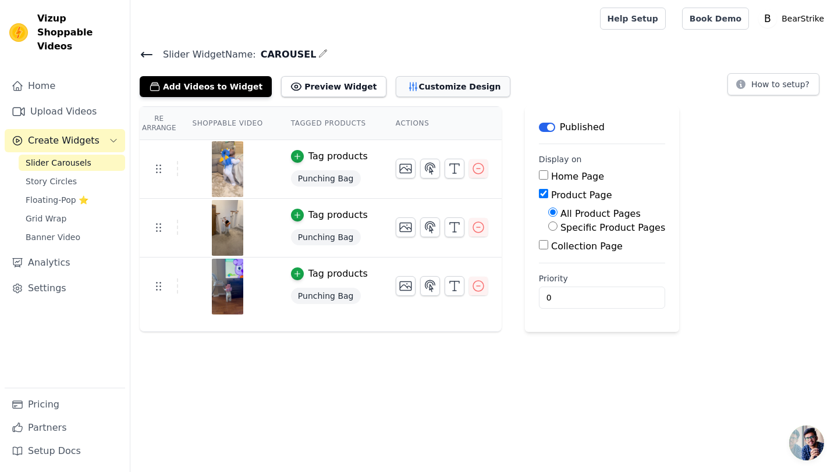
click at [418, 91] on button "Customize Design" at bounding box center [453, 86] width 115 height 21
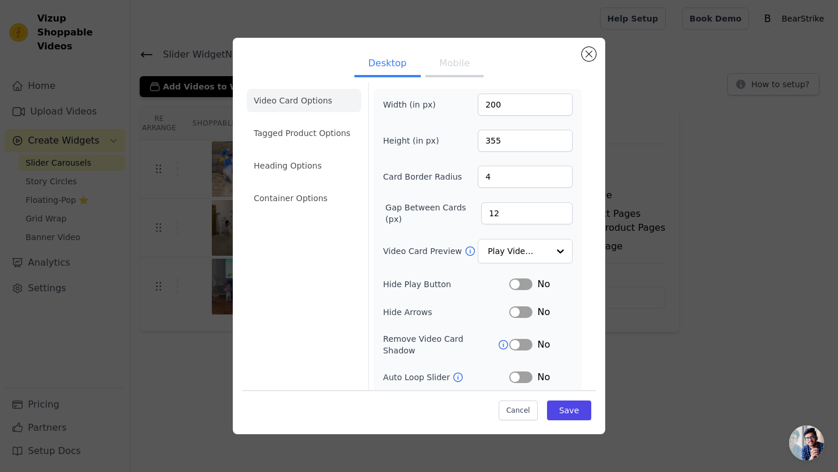
scroll to position [11, 0]
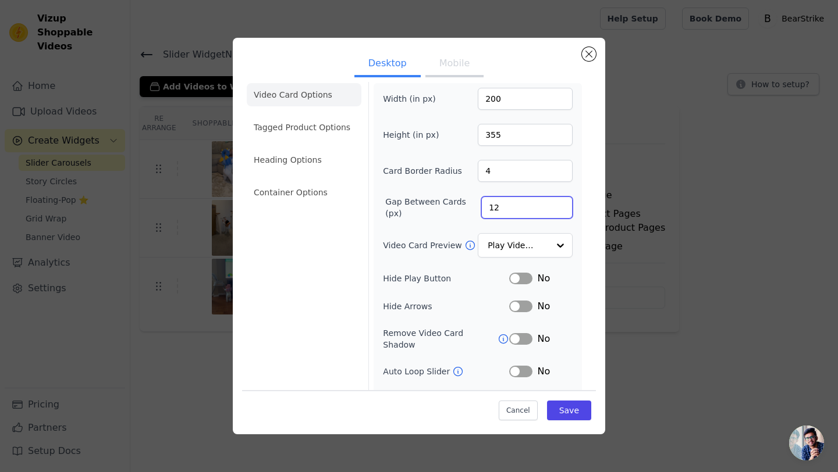
click at [535, 209] on input "12" at bounding box center [526, 208] width 91 height 22
type input "1"
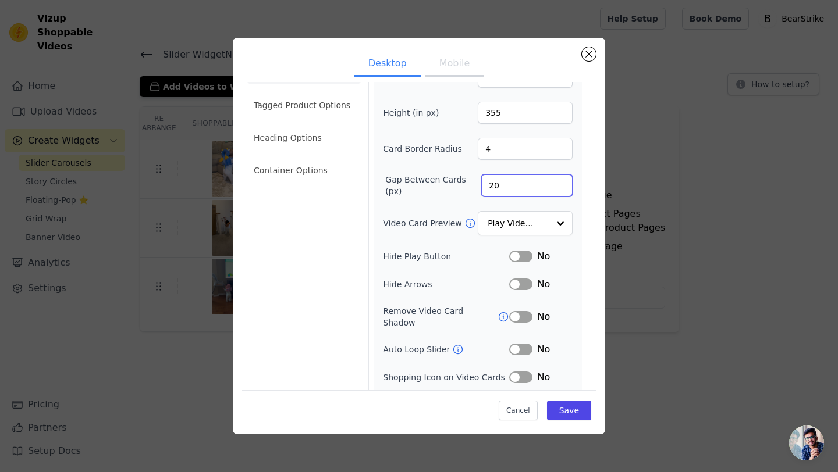
scroll to position [35, 0]
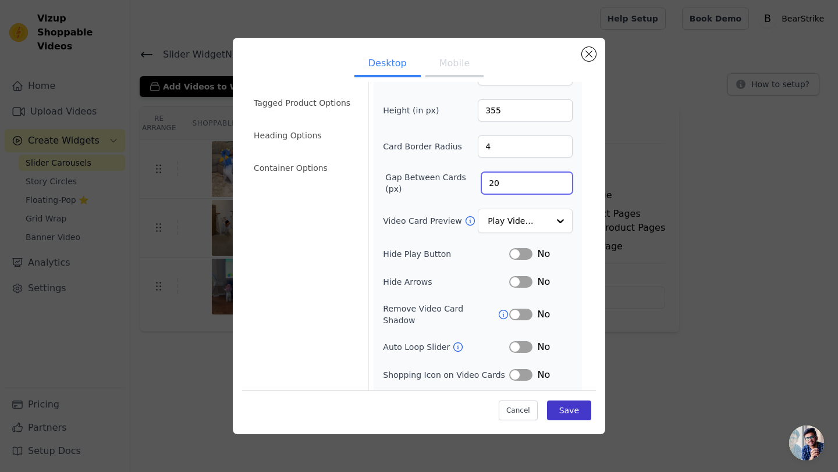
type input "20"
click at [560, 406] on button "Save" at bounding box center [569, 411] width 44 height 20
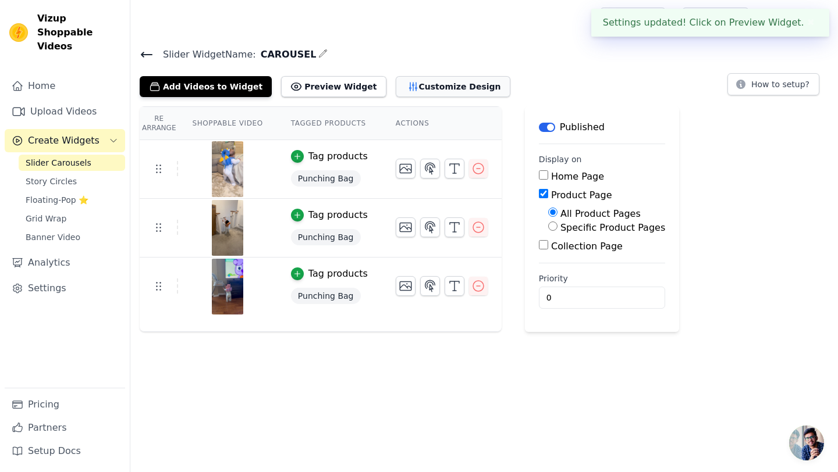
click at [403, 80] on button "Customize Design" at bounding box center [453, 86] width 115 height 21
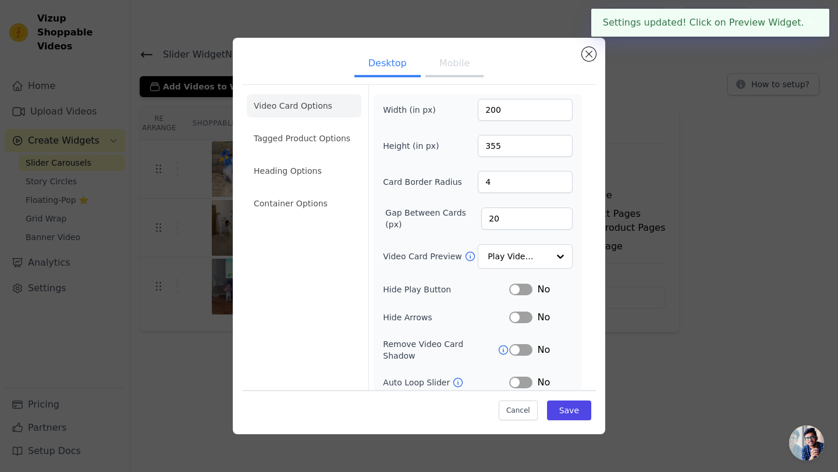
click at [446, 65] on button "Mobile" at bounding box center [454, 65] width 58 height 26
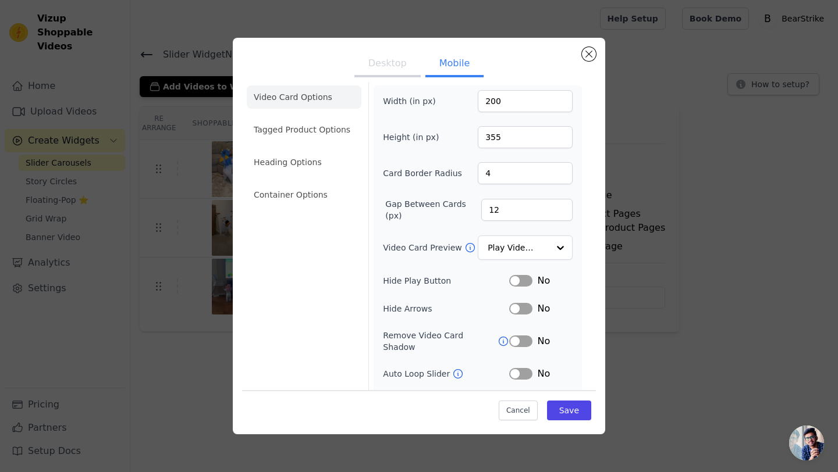
scroll to position [0, 0]
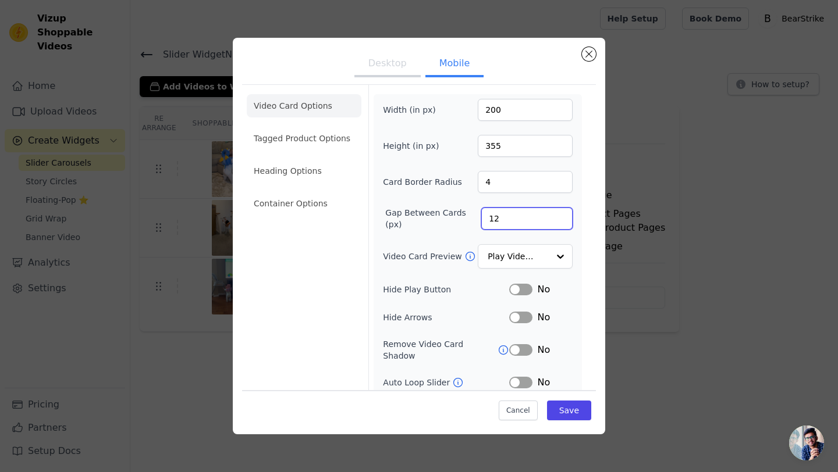
click at [513, 215] on input "12" at bounding box center [526, 219] width 91 height 22
type input "1"
type input "20"
click at [559, 410] on button "Save" at bounding box center [569, 411] width 44 height 20
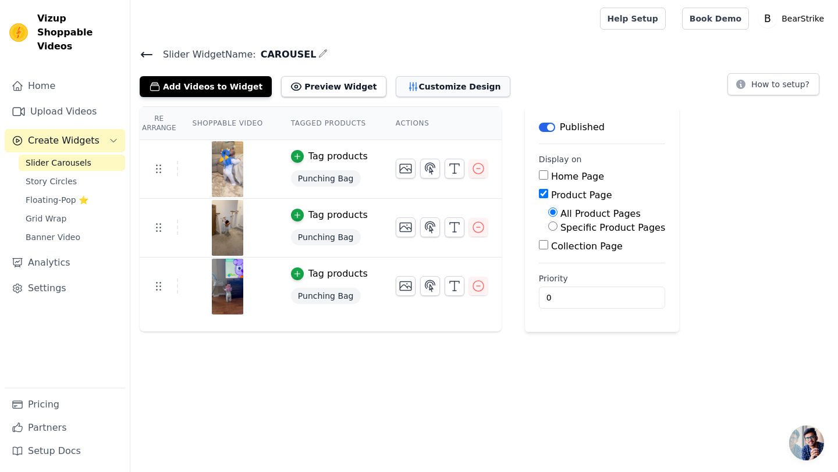
click at [432, 85] on button "Customize Design" at bounding box center [453, 86] width 115 height 21
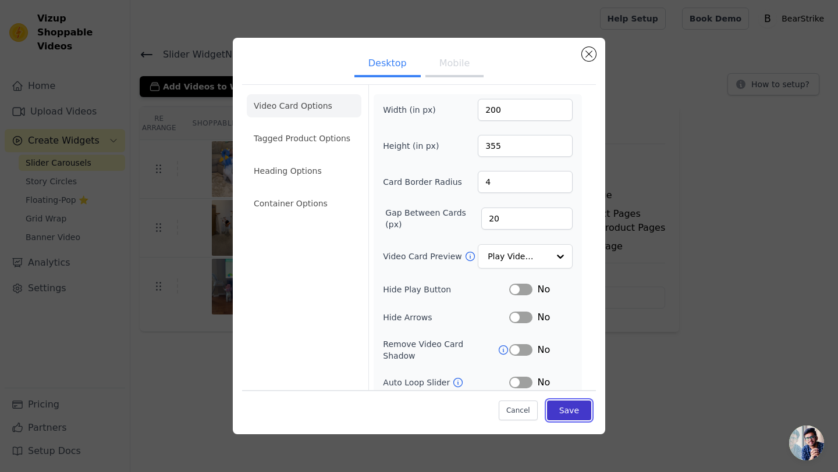
click at [564, 407] on button "Save" at bounding box center [569, 411] width 44 height 20
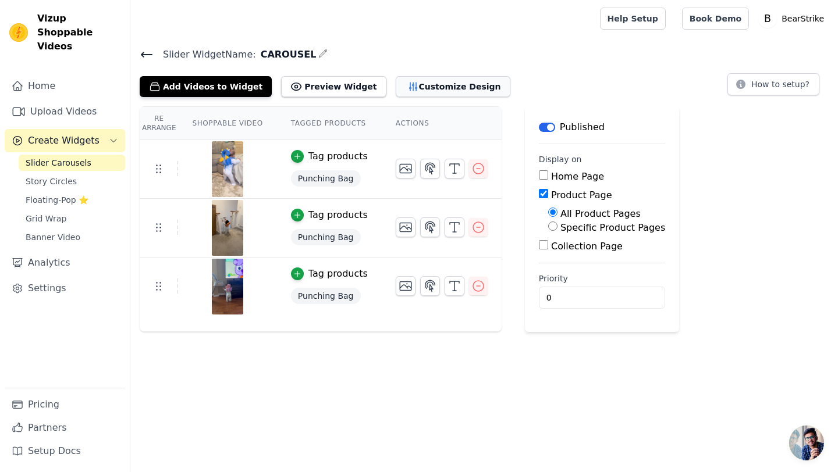
click at [442, 84] on button "Customize Design" at bounding box center [453, 86] width 115 height 21
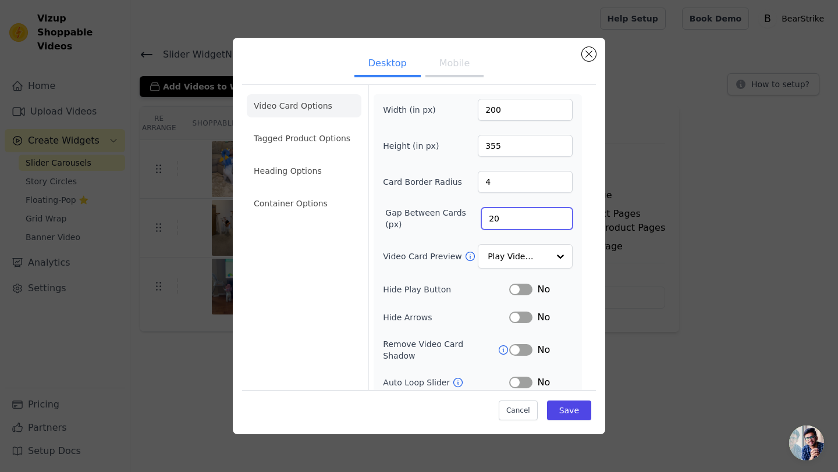
click at [504, 217] on input "20" at bounding box center [526, 219] width 91 height 22
type input "40"
click at [567, 413] on button "Save" at bounding box center [569, 411] width 44 height 20
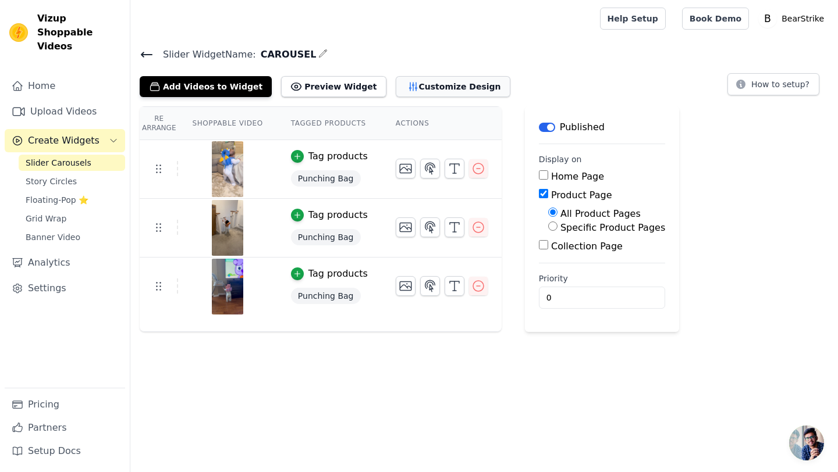
click at [433, 88] on button "Customize Design" at bounding box center [453, 86] width 115 height 21
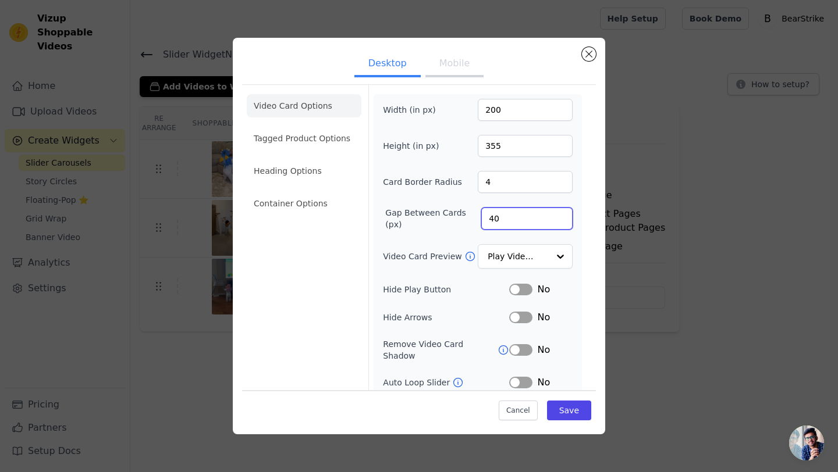
click at [517, 221] on input "40" at bounding box center [526, 219] width 91 height 22
type input "4"
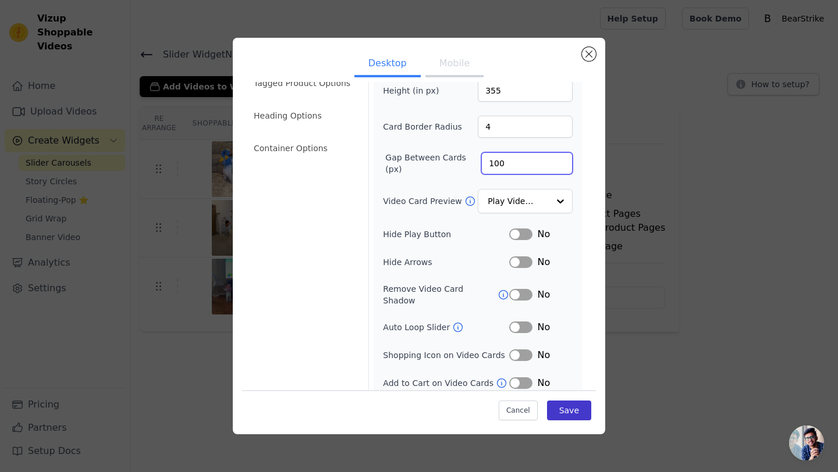
type input "100"
click at [574, 411] on button "Save" at bounding box center [569, 411] width 44 height 20
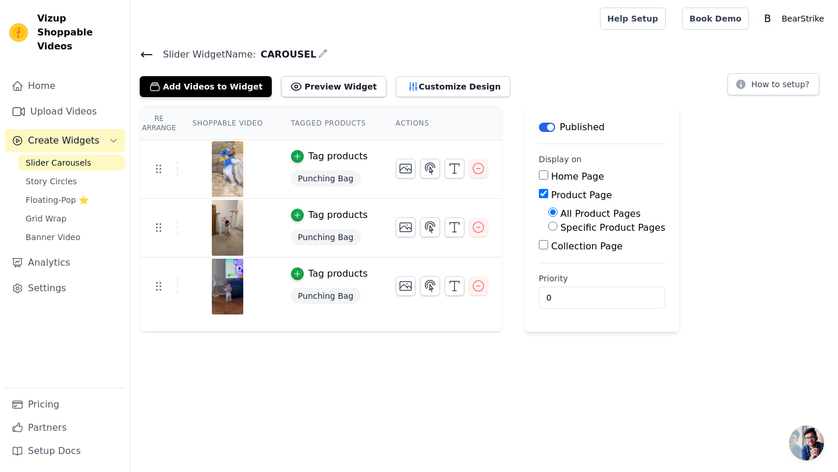
click at [540, 178] on input "Home Page" at bounding box center [543, 174] width 9 height 9
checkbox input "true"
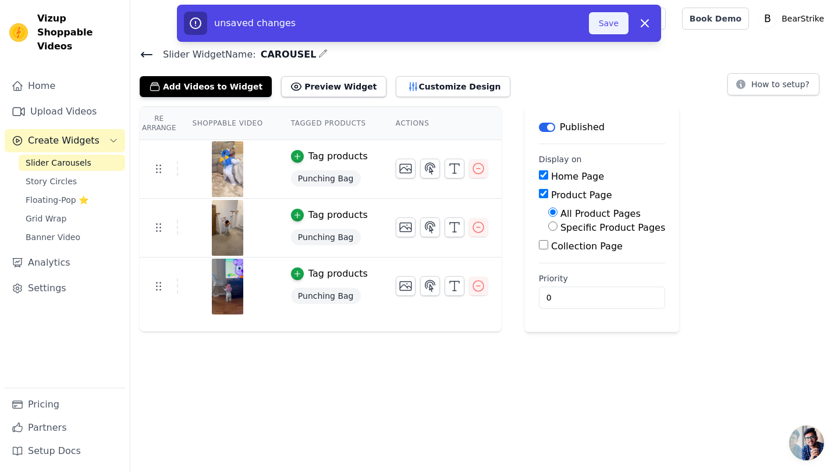
click at [612, 26] on button "Save" at bounding box center [609, 23] width 40 height 22
click at [608, 17] on button "Save" at bounding box center [609, 23] width 40 height 22
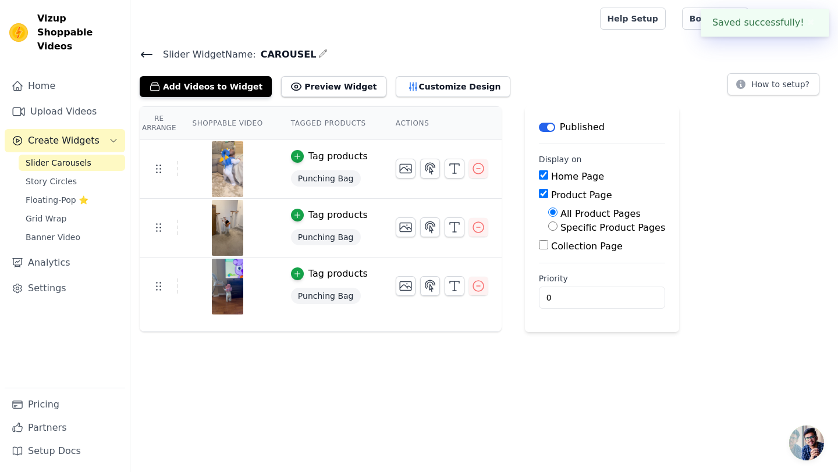
click at [806, 440] on span "Open chat" at bounding box center [806, 443] width 35 height 35
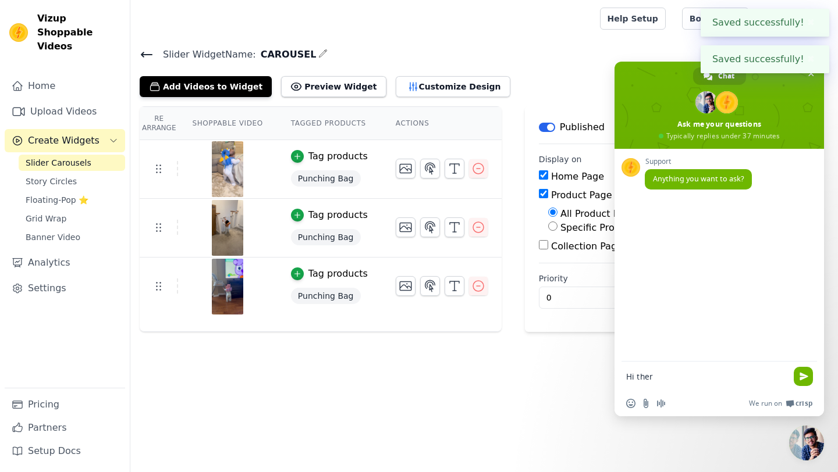
type textarea "Hi there"
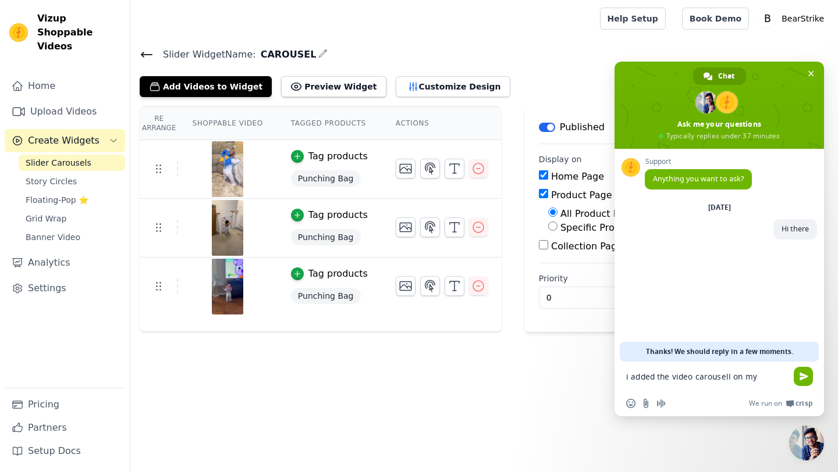
type textarea "i added the video carousell on my website"
type textarea "a"
type textarea "b"
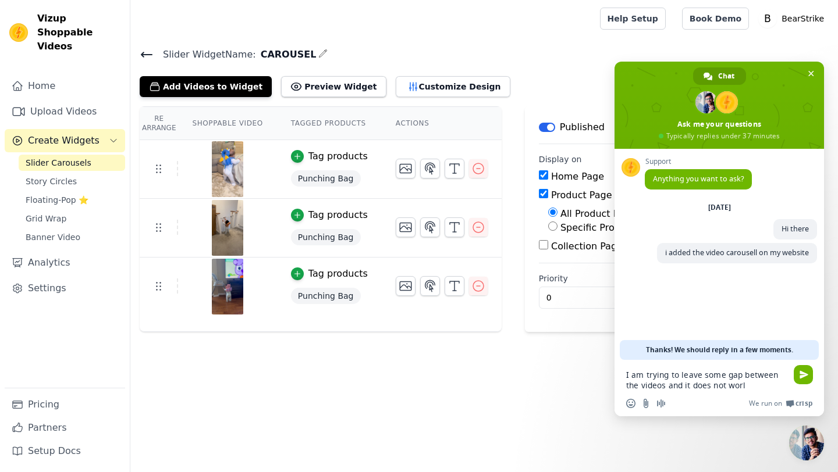
type textarea "I am trying to leave some gap between the videos and it does not worl"
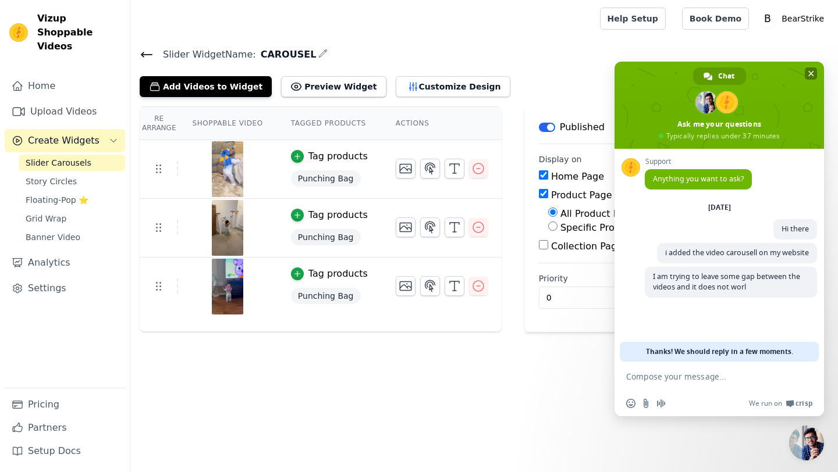
click at [805, 74] on span "Close chat" at bounding box center [811, 73] width 12 height 12
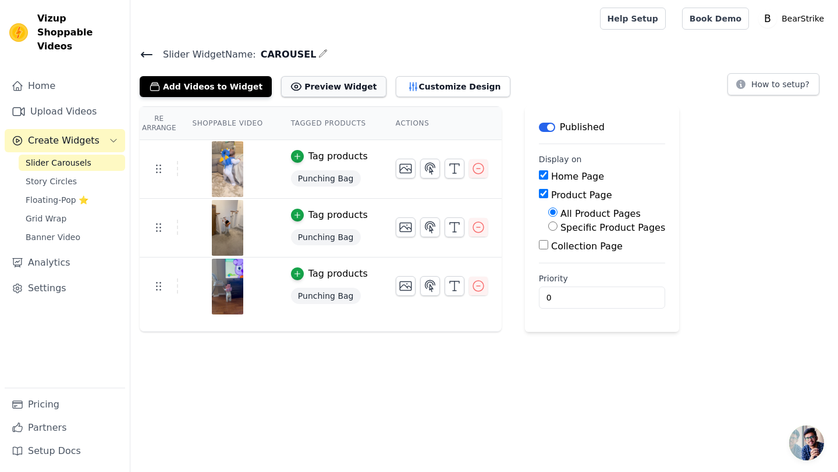
click at [305, 90] on button "Preview Widget" at bounding box center [333, 86] width 105 height 21
click at [406, 89] on button "Customize Design" at bounding box center [453, 86] width 115 height 21
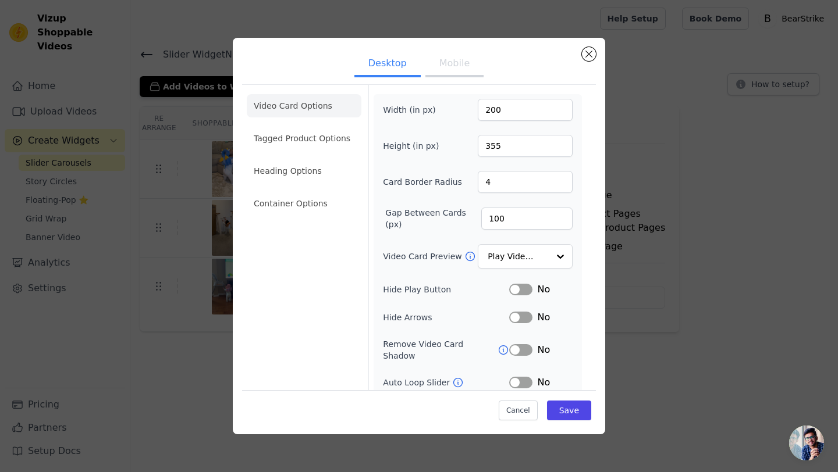
click at [445, 65] on button "Mobile" at bounding box center [454, 65] width 58 height 26
click at [499, 221] on input "20" at bounding box center [526, 219] width 91 height 22
type input "2"
type input "6"
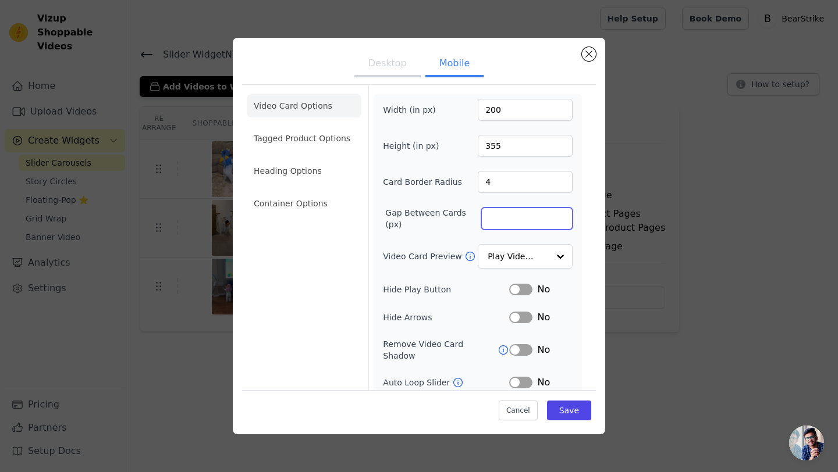
scroll to position [47, 0]
type input "5"
type input "70"
click at [582, 415] on button "Save" at bounding box center [569, 411] width 44 height 20
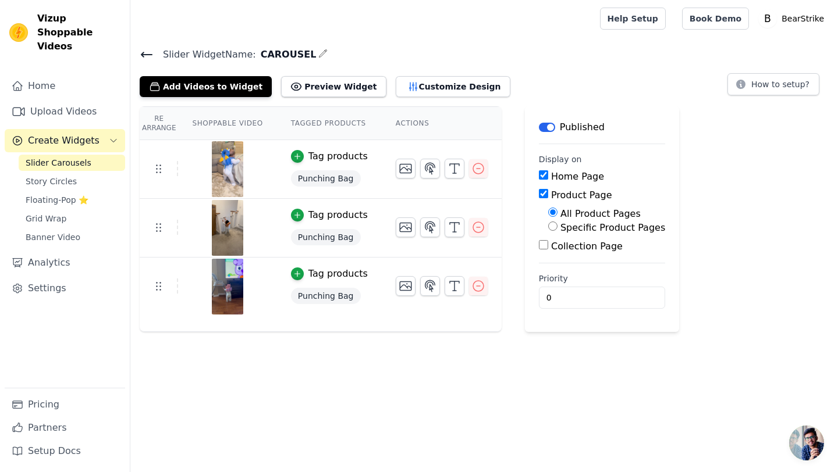
click at [390, 332] on html "Vizup Shoppable Videos Home Upload Videos Create Widgets Slider Carousels Story…" at bounding box center [419, 166] width 838 height 332
click at [409, 88] on button "Customize Design" at bounding box center [453, 86] width 115 height 21
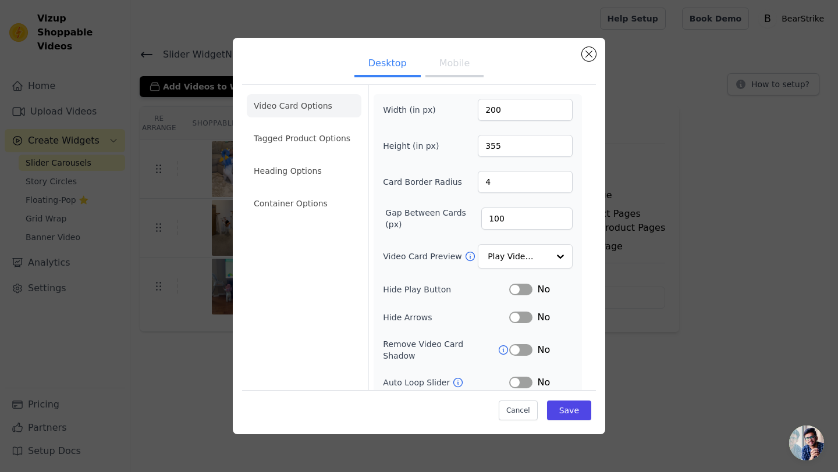
click at [459, 65] on button "Mobile" at bounding box center [454, 65] width 58 height 26
click at [502, 213] on input "70" at bounding box center [526, 219] width 91 height 22
click at [569, 412] on button "Save" at bounding box center [569, 411] width 44 height 20
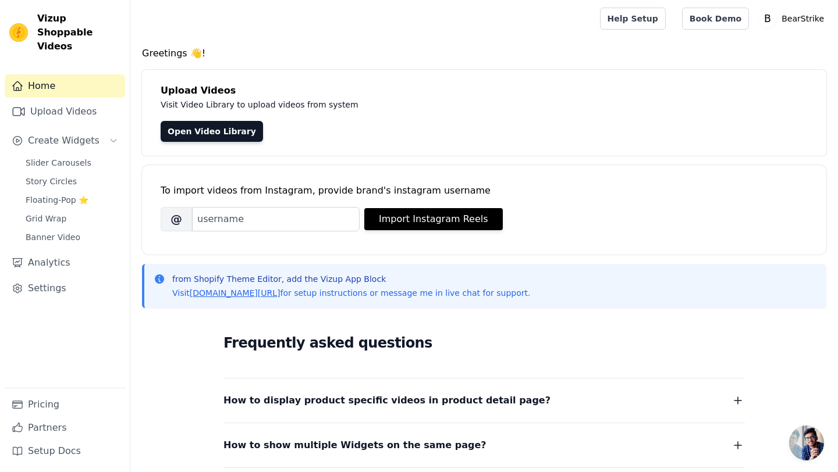
scroll to position [47, 0]
click at [56, 157] on span "Slider Carousels" at bounding box center [59, 163] width 66 height 12
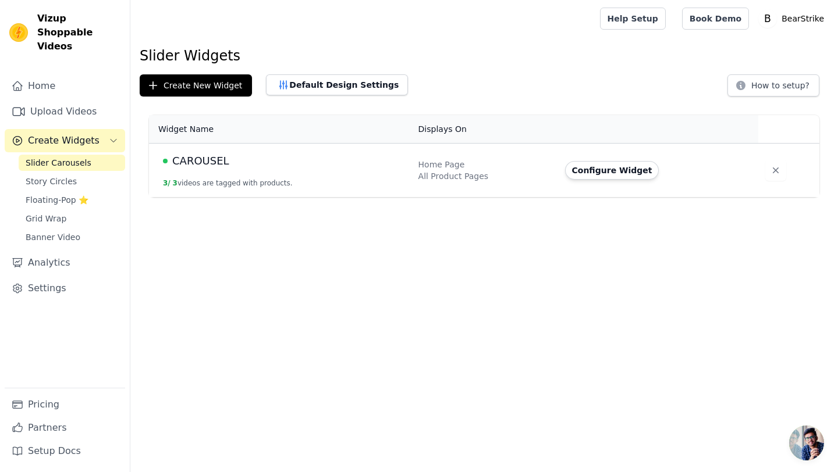
scroll to position [47, 0]
click at [616, 173] on button "Configure Widget" at bounding box center [612, 170] width 94 height 19
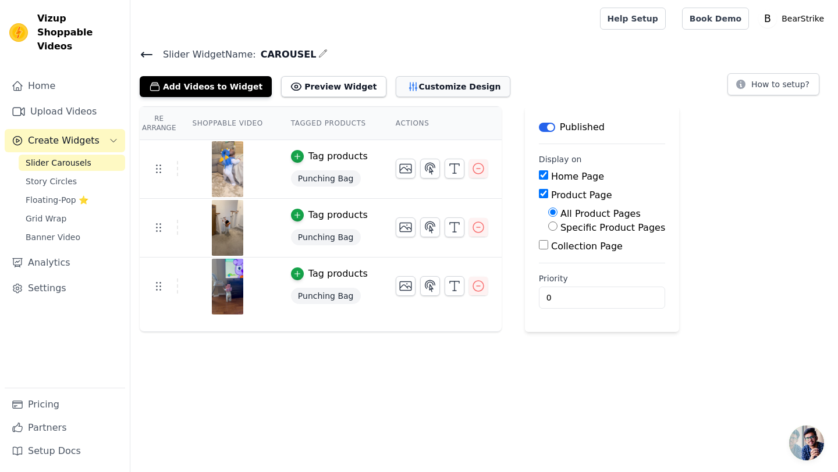
click at [421, 88] on button "Customize Design" at bounding box center [453, 86] width 115 height 21
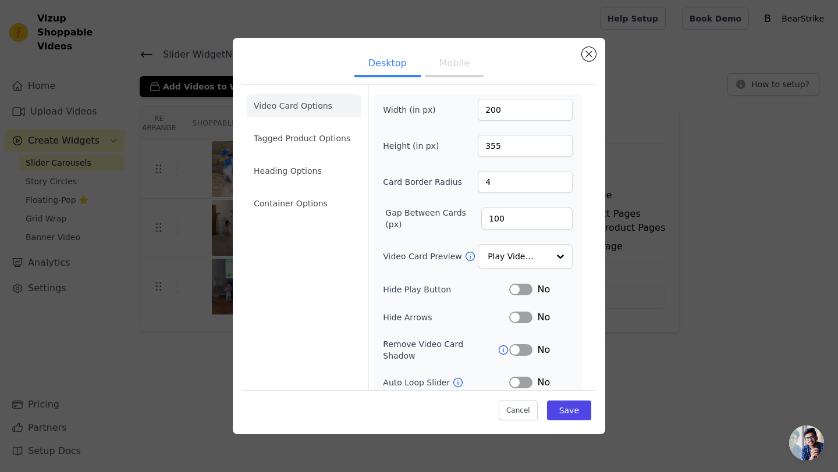
click at [442, 69] on button "Mobile" at bounding box center [454, 65] width 58 height 26
click at [507, 225] on input "70" at bounding box center [526, 219] width 91 height 22
click at [500, 220] on input "70" at bounding box center [526, 219] width 91 height 22
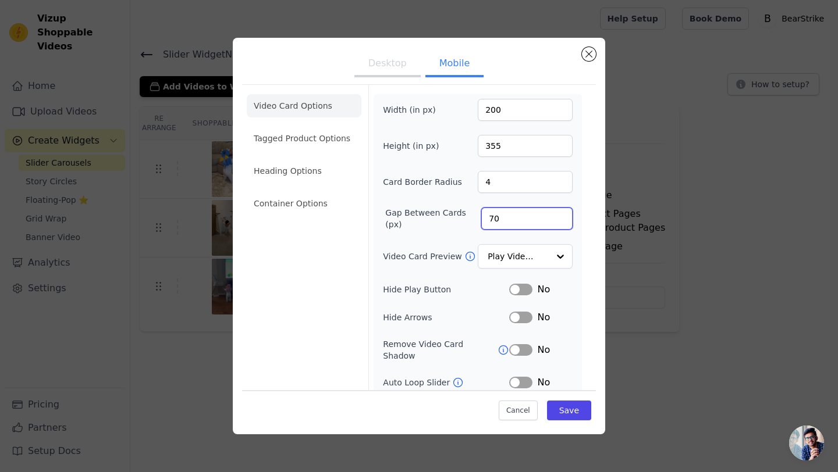
type input "7"
type input "90"
click at [583, 413] on button "Save" at bounding box center [569, 411] width 44 height 20
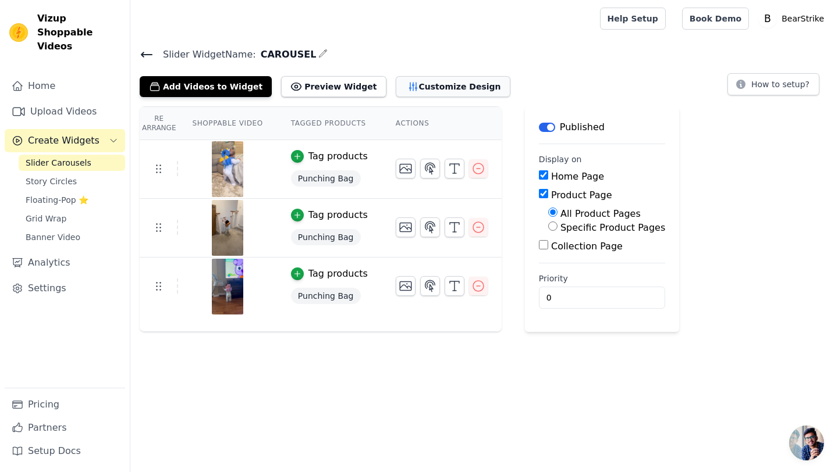
click at [396, 86] on button "Customize Design" at bounding box center [453, 86] width 115 height 21
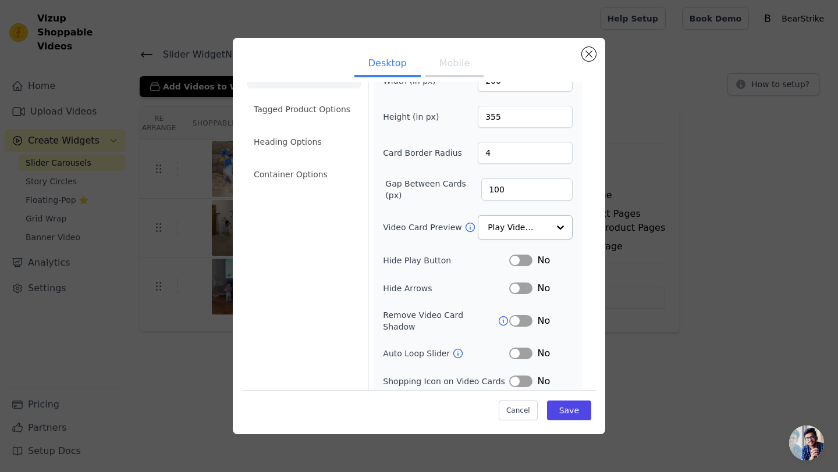
scroll to position [55, 0]
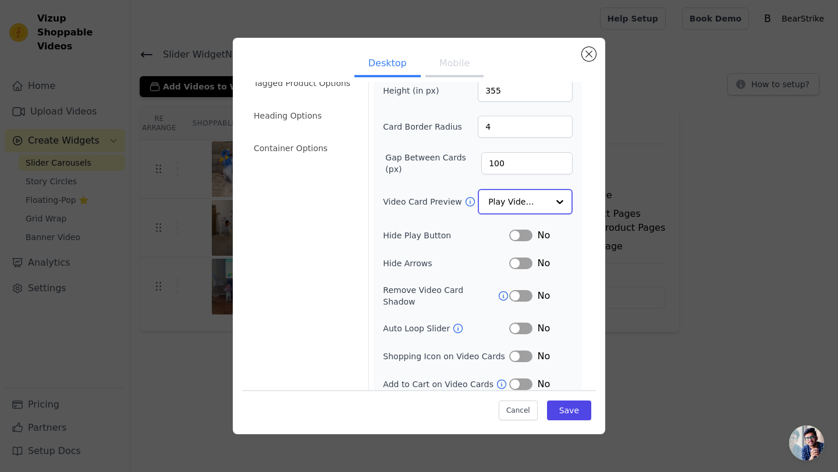
click at [523, 211] on input "Video Card Preview" at bounding box center [518, 201] width 60 height 23
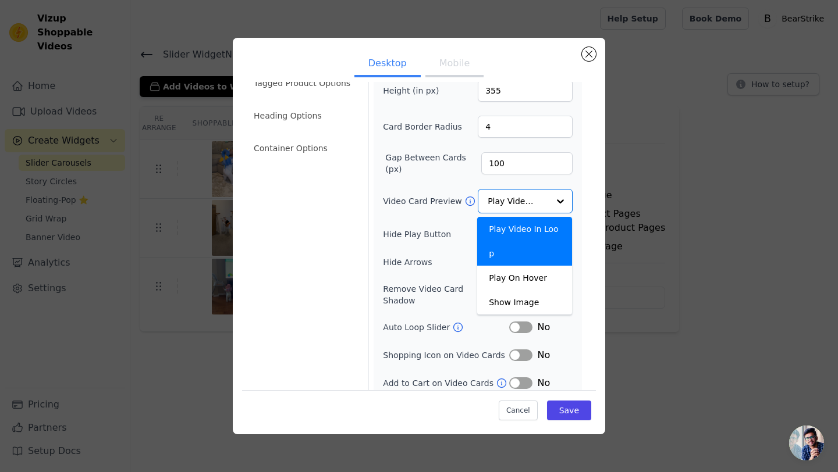
click at [581, 184] on div "Width (in px) 200 Height (in px) 355 Card Border Radius 4 Gap Between Cards (px…" at bounding box center [478, 217] width 208 height 356
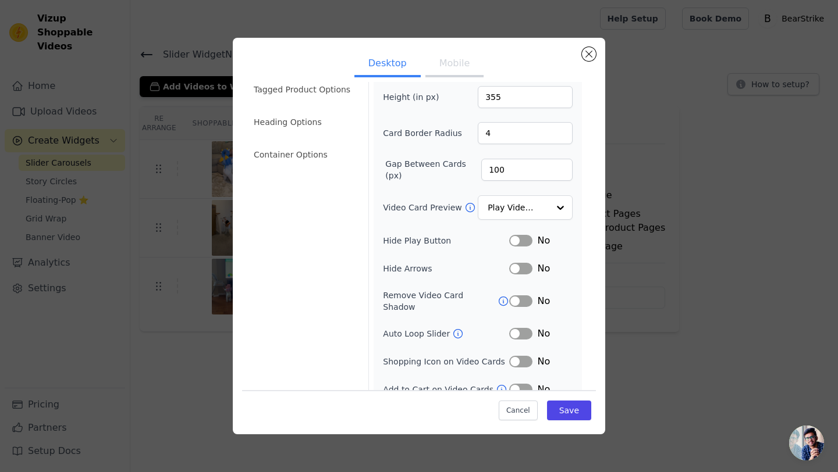
scroll to position [0, 0]
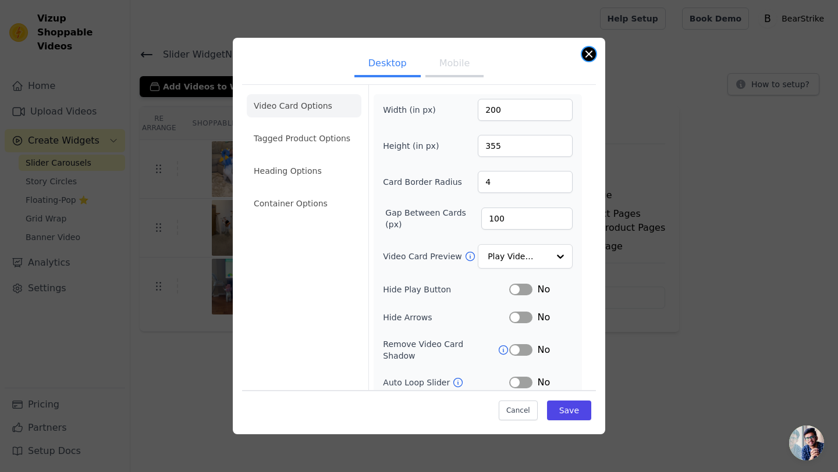
click at [588, 51] on button "Close modal" at bounding box center [589, 54] width 14 height 14
